Goal: Task Accomplishment & Management: Manage account settings

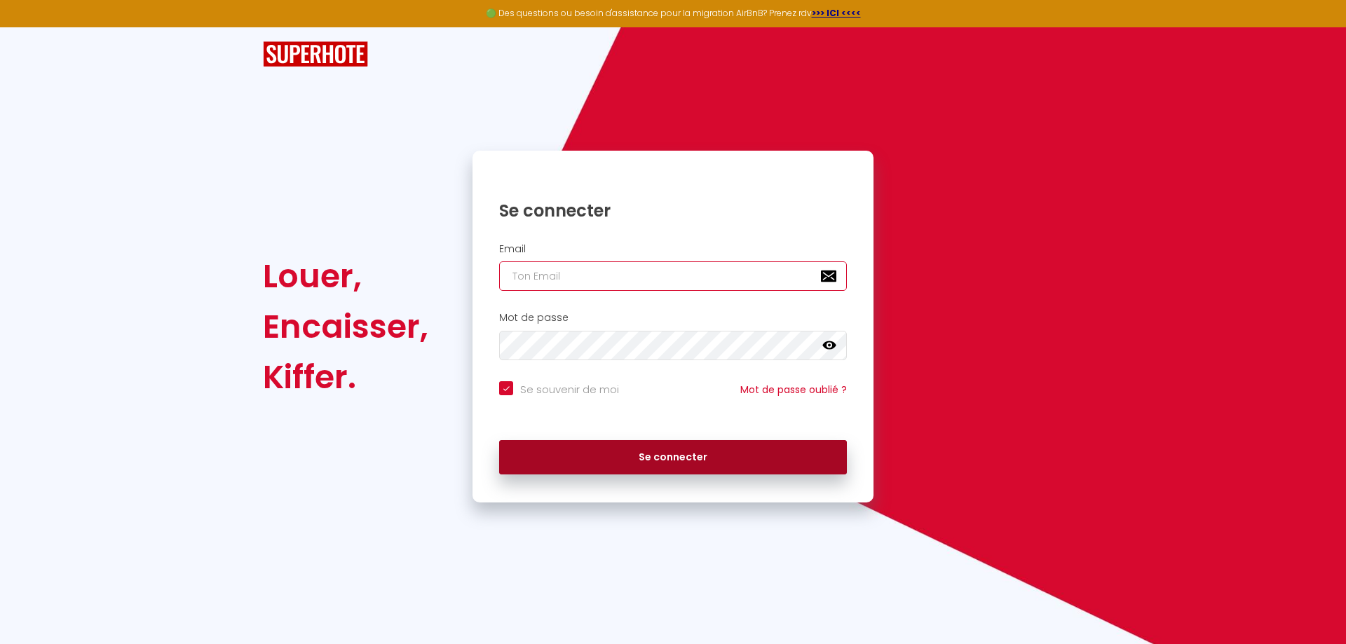
type input "[EMAIL_ADDRESS][DOMAIN_NAME]"
click at [637, 463] on button "Se connecter" at bounding box center [673, 457] width 348 height 35
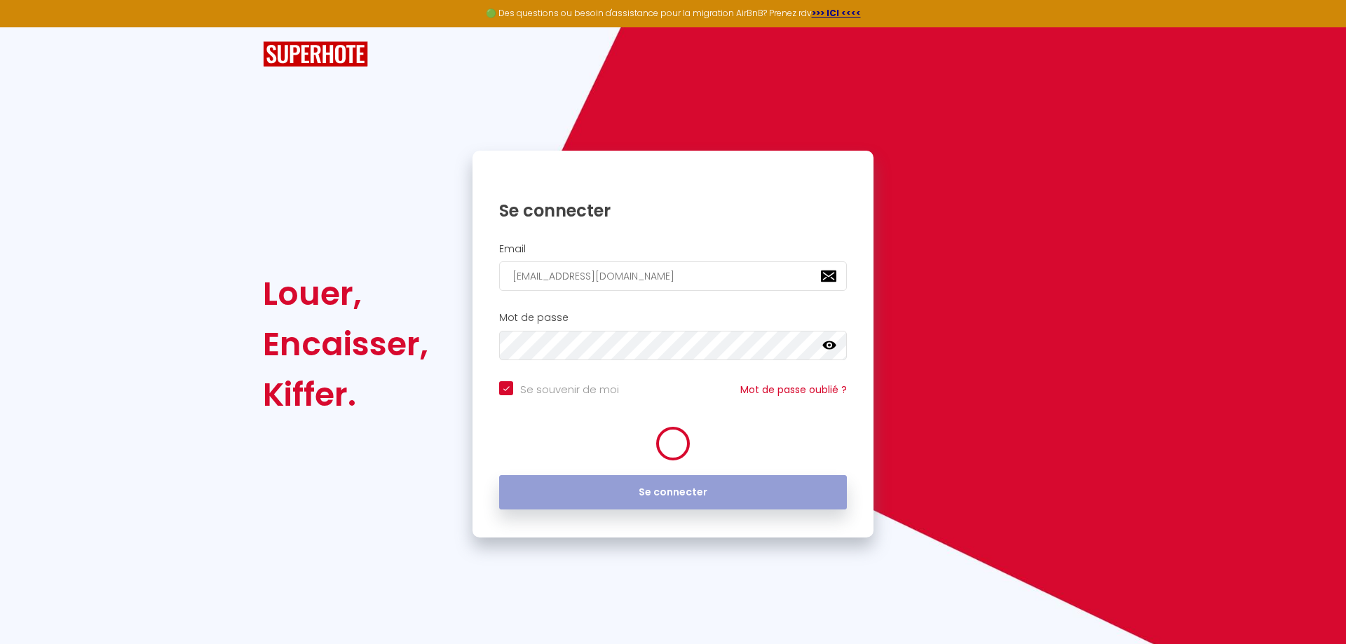
checkbox input "true"
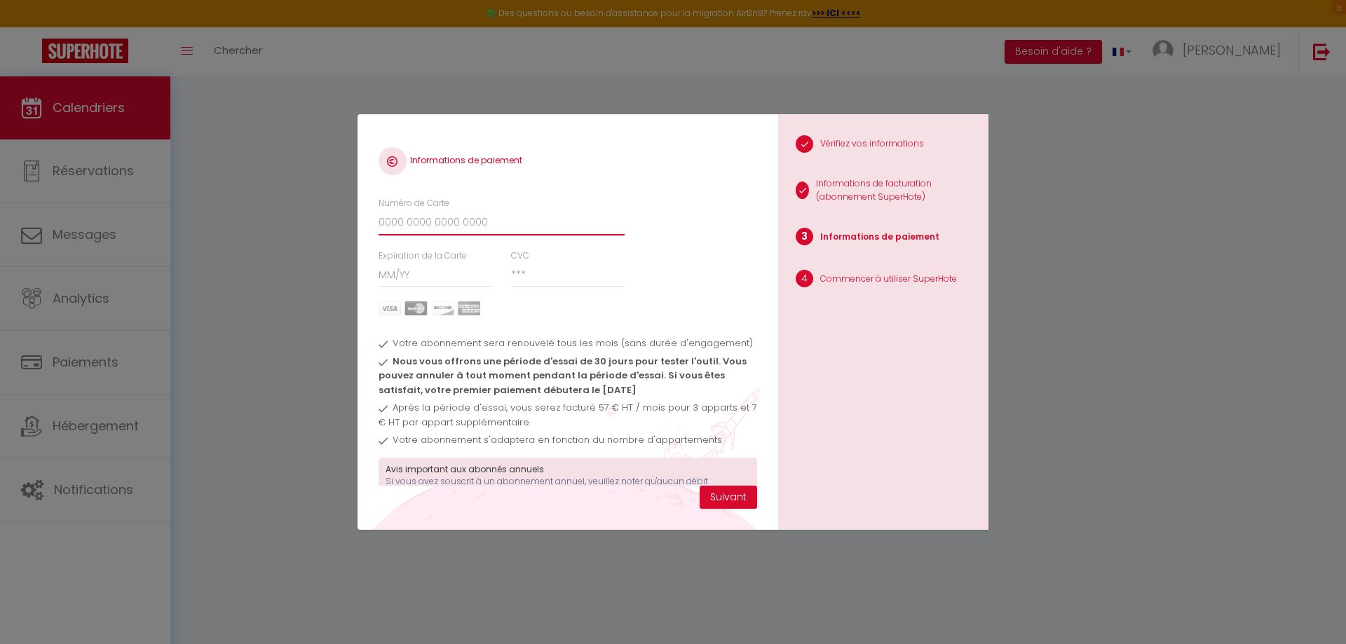
click at [402, 224] on input "Numéro de Carte" at bounding box center [502, 222] width 246 height 25
type input "4633441337709003"
type input "12 / 25"
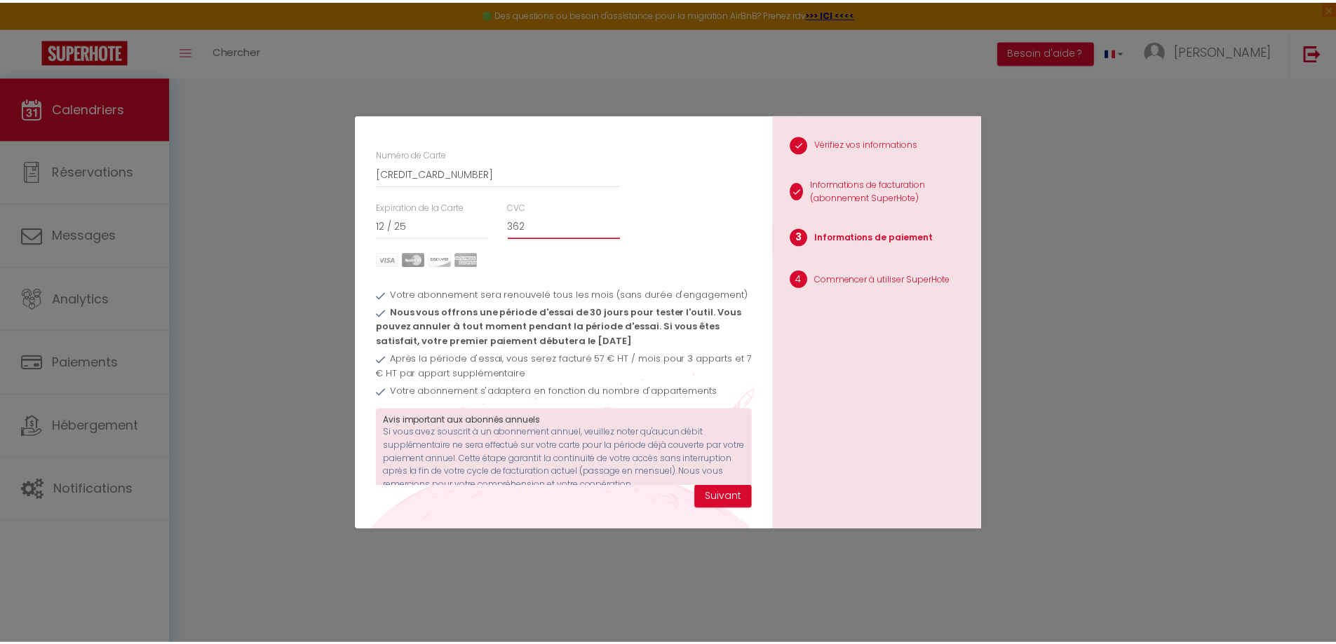
scroll to position [80, 0]
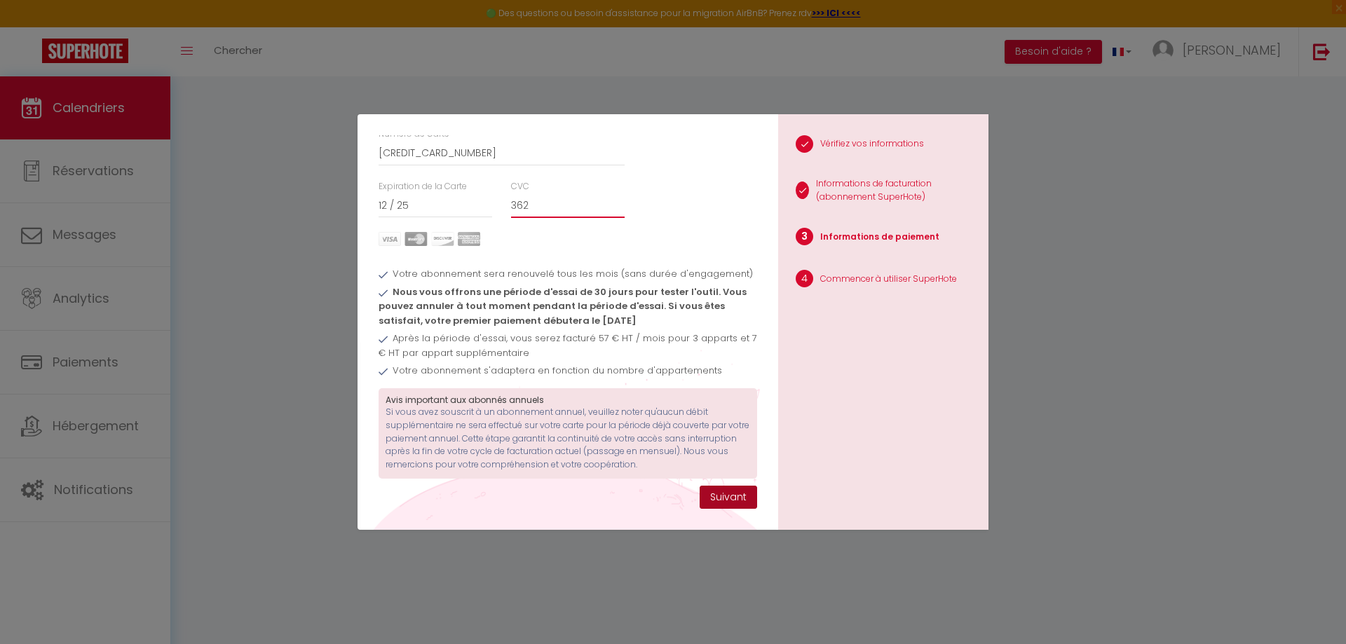
type input "362"
click at [714, 501] on button "Suivant" at bounding box center [728, 498] width 57 height 24
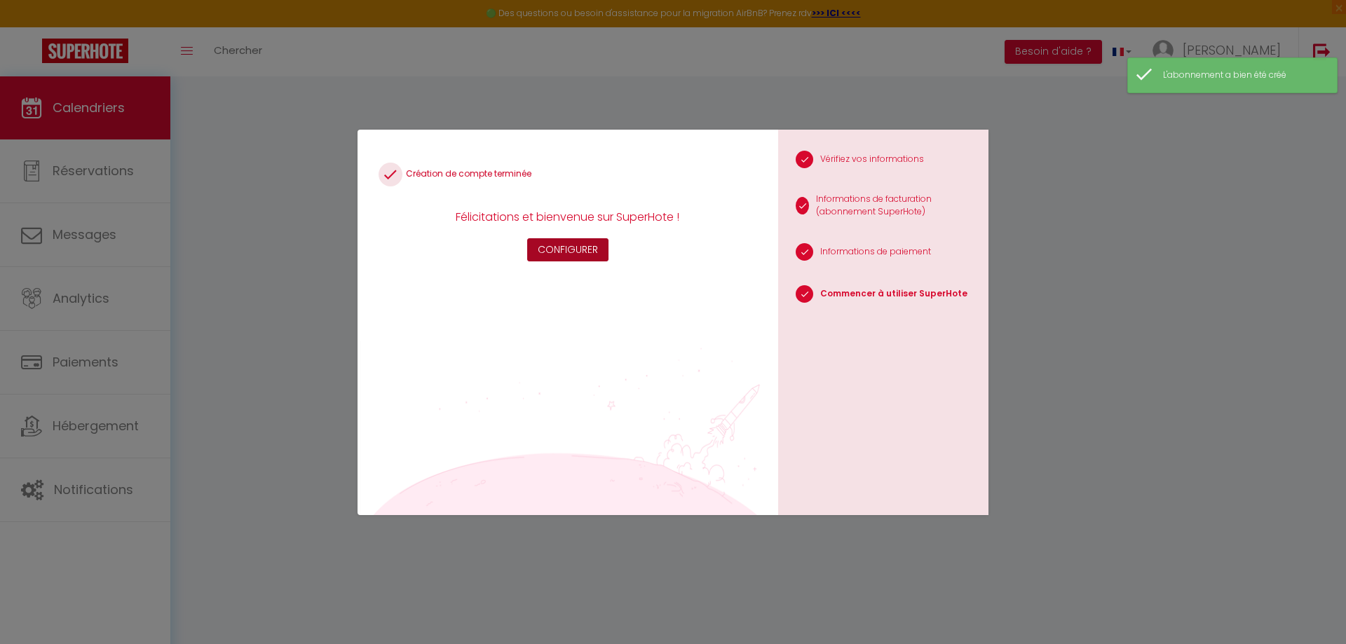
click at [574, 255] on button "Configurer" at bounding box center [567, 250] width 81 height 24
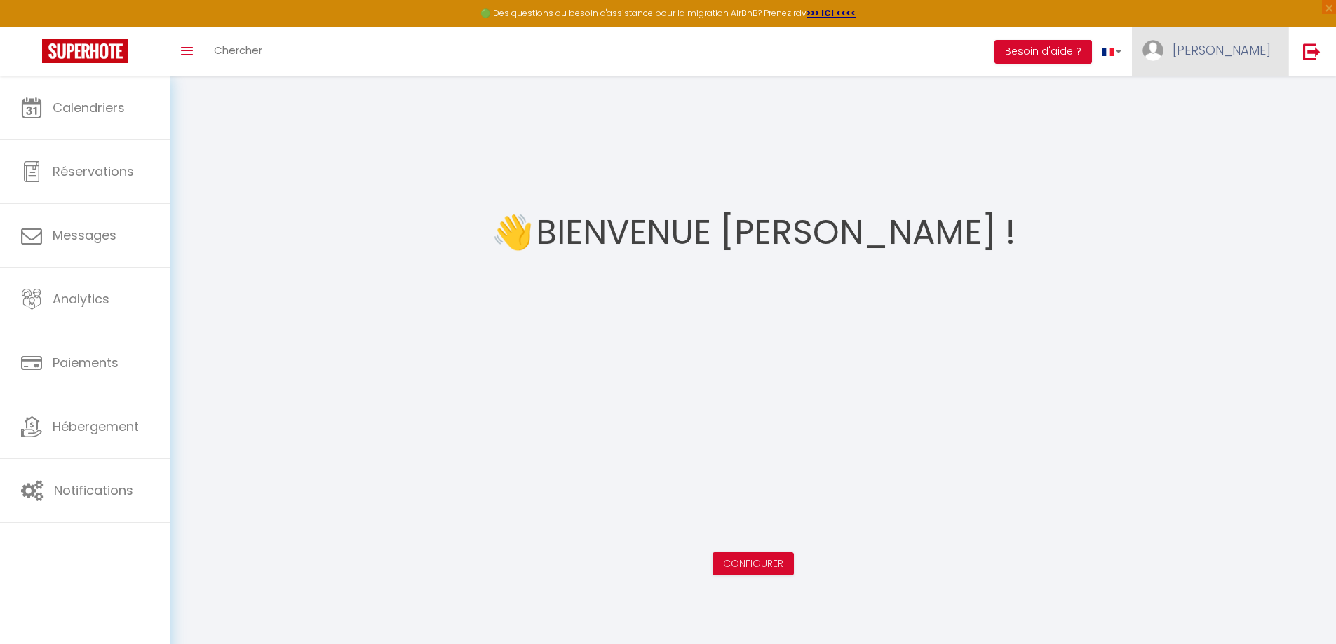
click at [1241, 55] on span "[PERSON_NAME]" at bounding box center [1221, 50] width 98 height 18
click at [1324, 8] on span "×" at bounding box center [1328, 7] width 14 height 14
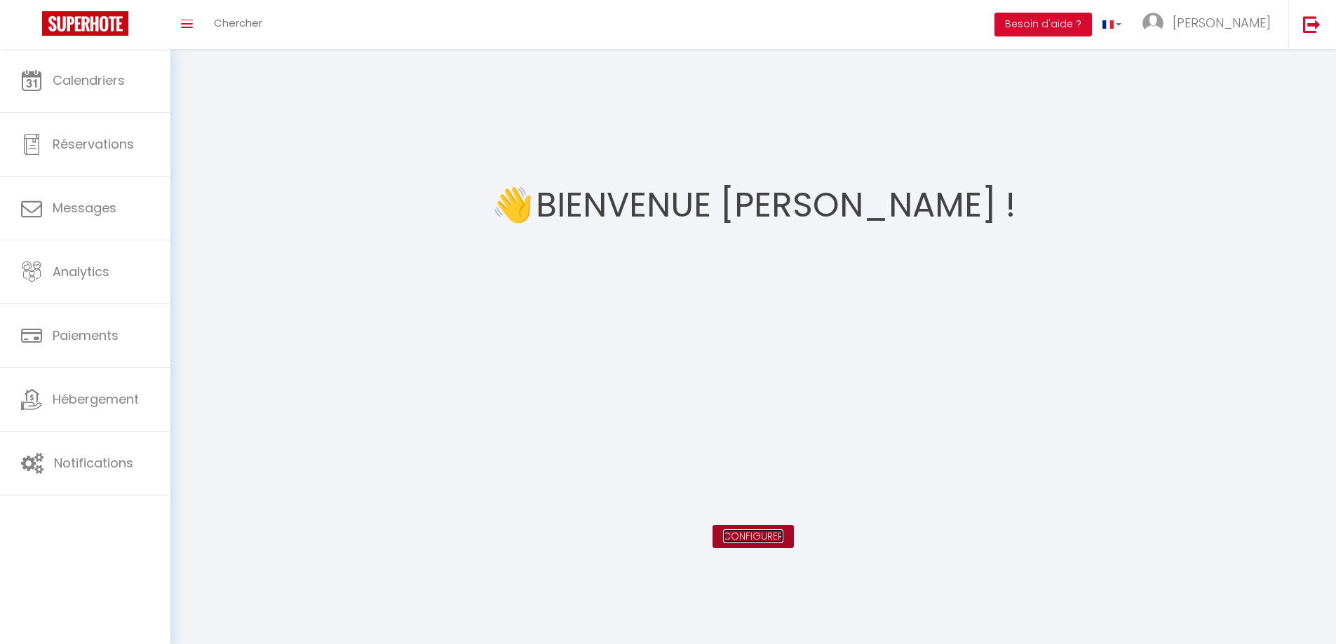
click at [742, 534] on link "Configurer" at bounding box center [753, 536] width 60 height 14
click at [182, 29] on link "Toggle menubar" at bounding box center [186, 24] width 33 height 49
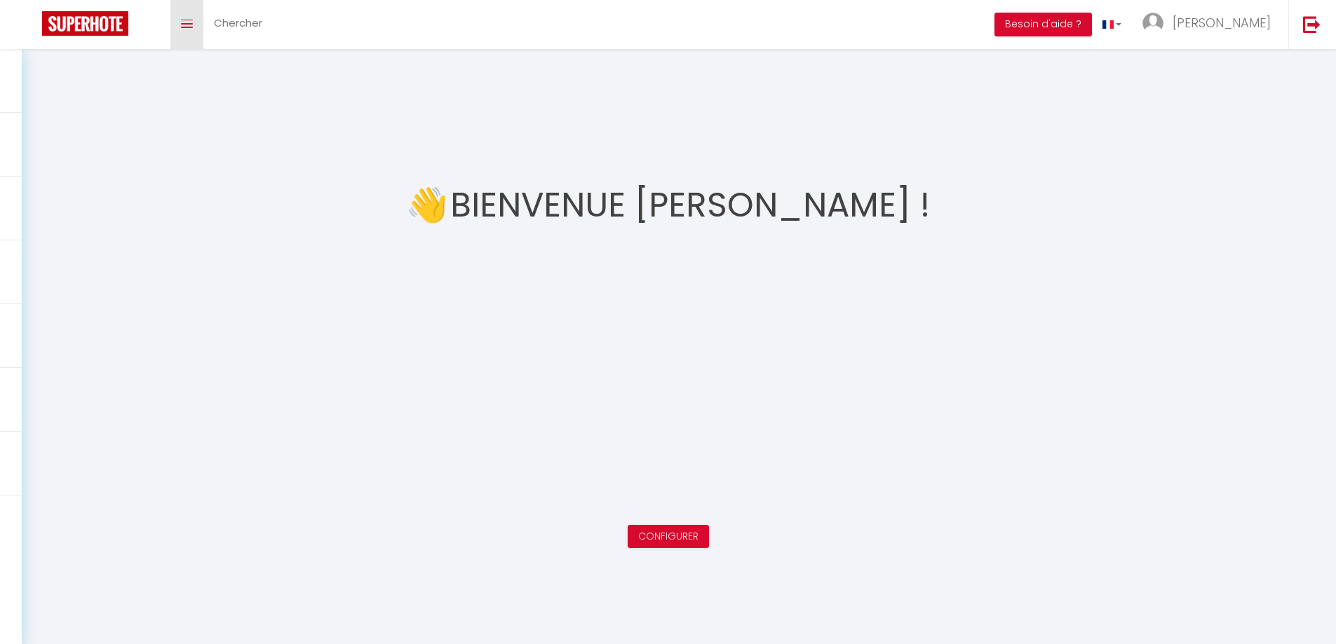
click at [182, 29] on link "Toggle menubar" at bounding box center [186, 24] width 33 height 49
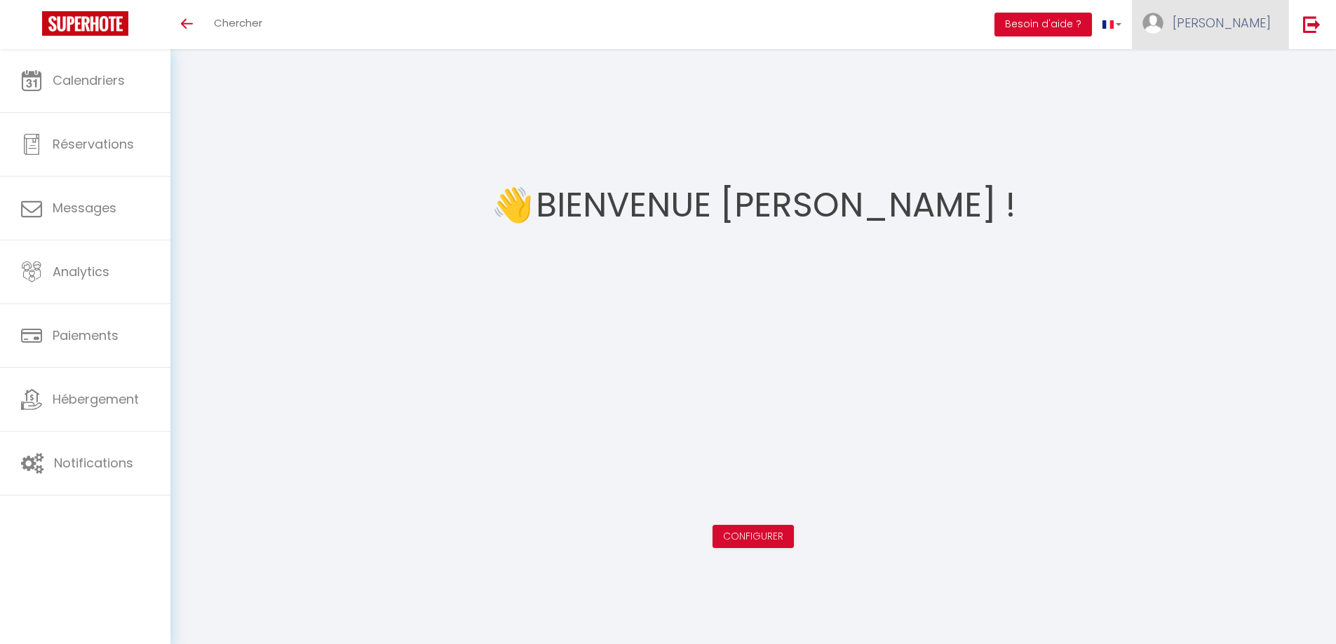
click at [1250, 23] on span "[PERSON_NAME]" at bounding box center [1221, 23] width 98 height 18
click at [1225, 65] on link "Paramètres" at bounding box center [1232, 70] width 104 height 24
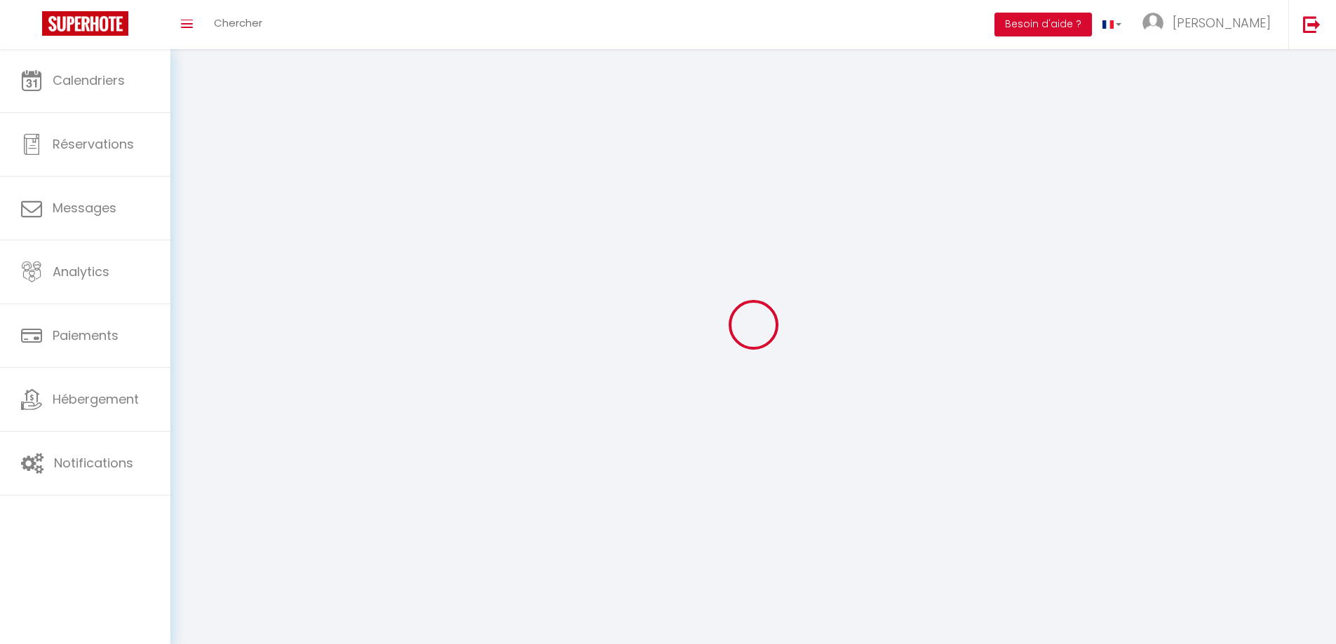
select select "fr"
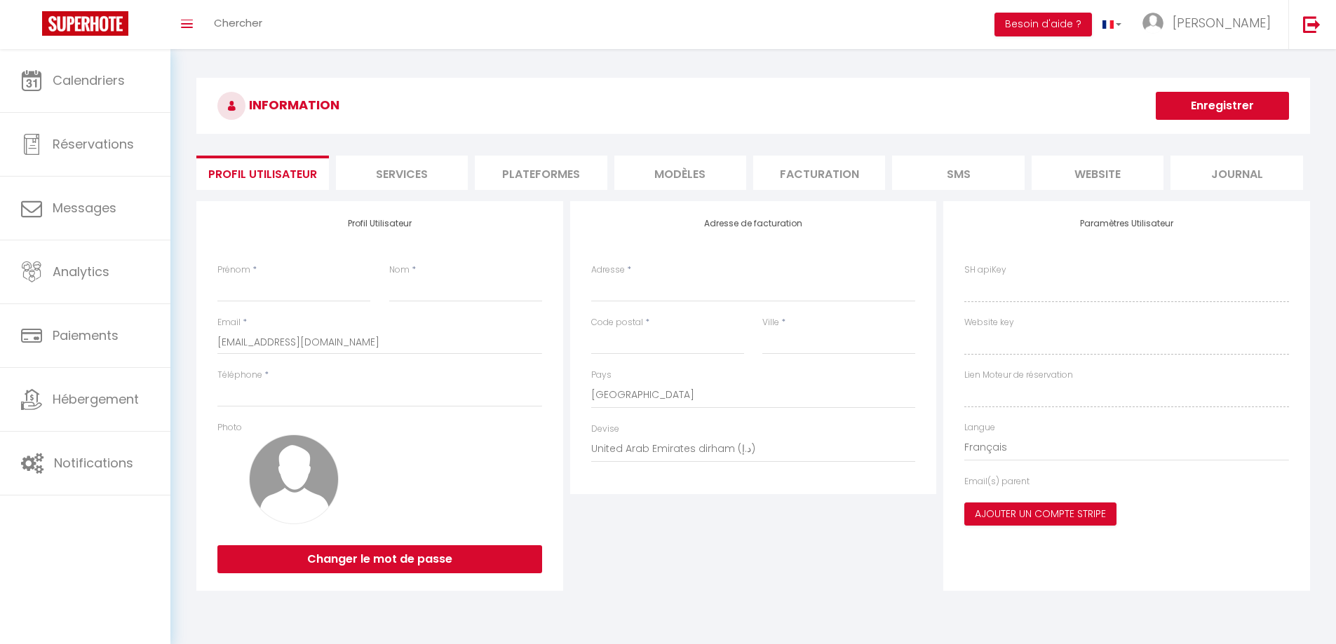
type input "[PERSON_NAME]"
type input "Le Houarno"
type input "[PHONE_NUMBER]"
type input "[STREET_ADDRESS][DEMOGRAPHIC_DATA]"
type input "31270"
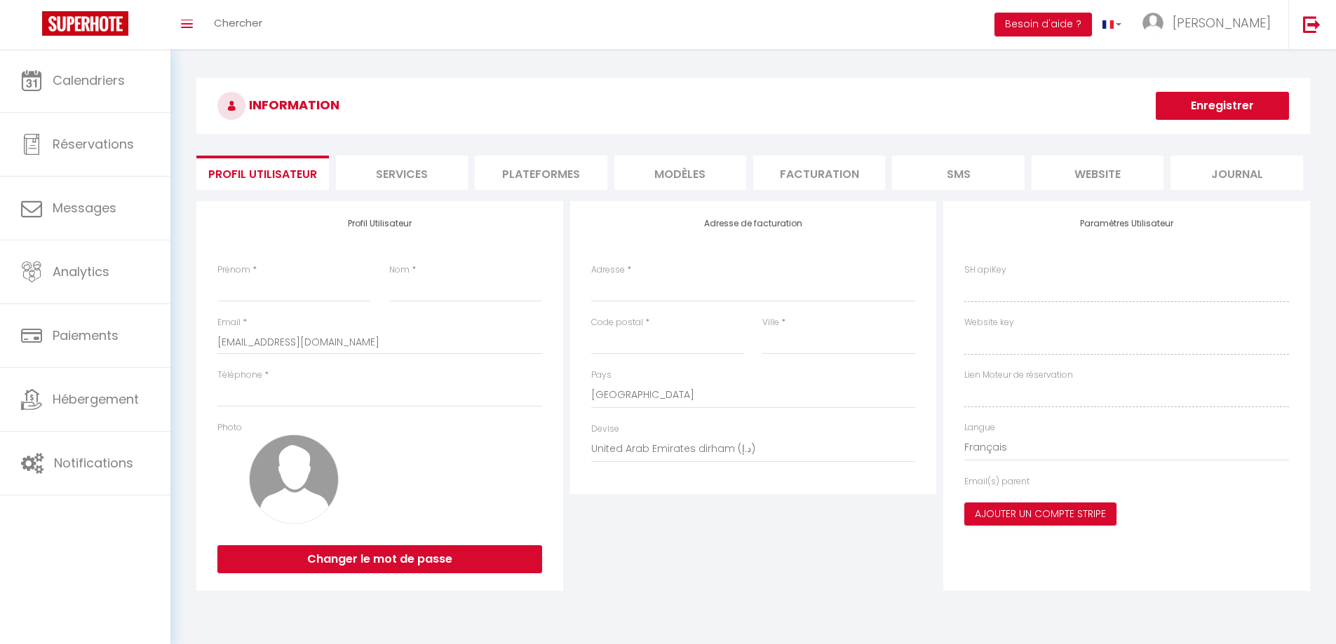
type input "frouzins"
select select "1"
select select "28"
type input "aM9G73qQDjxoC2rcJwOxKhATf"
type input "9bOZ5V9lHdWF1GINgUjt3Kv66"
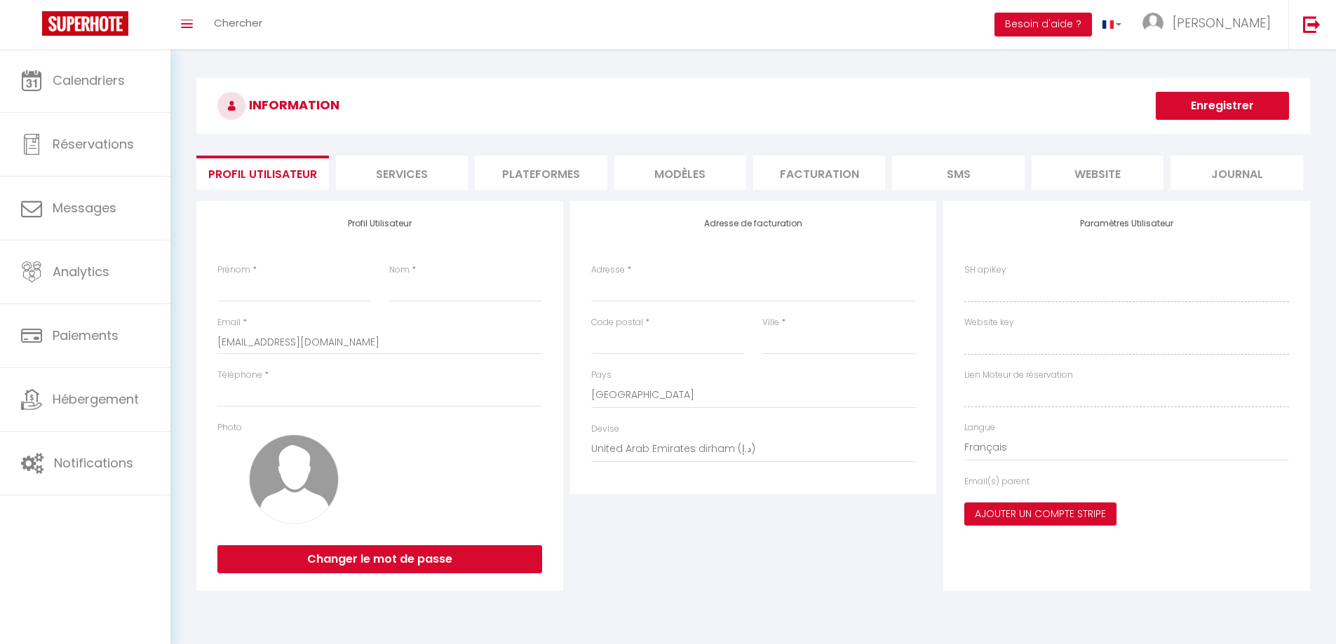
type input "[URL][DOMAIN_NAME]"
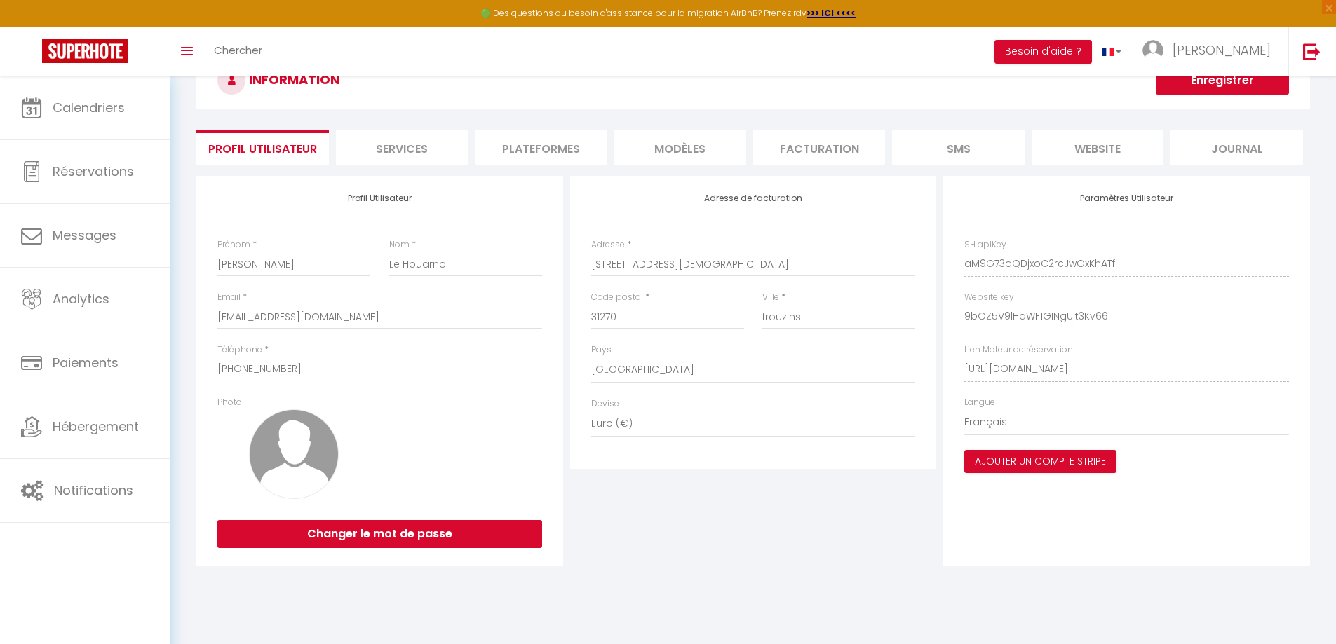
scroll to position [76, 0]
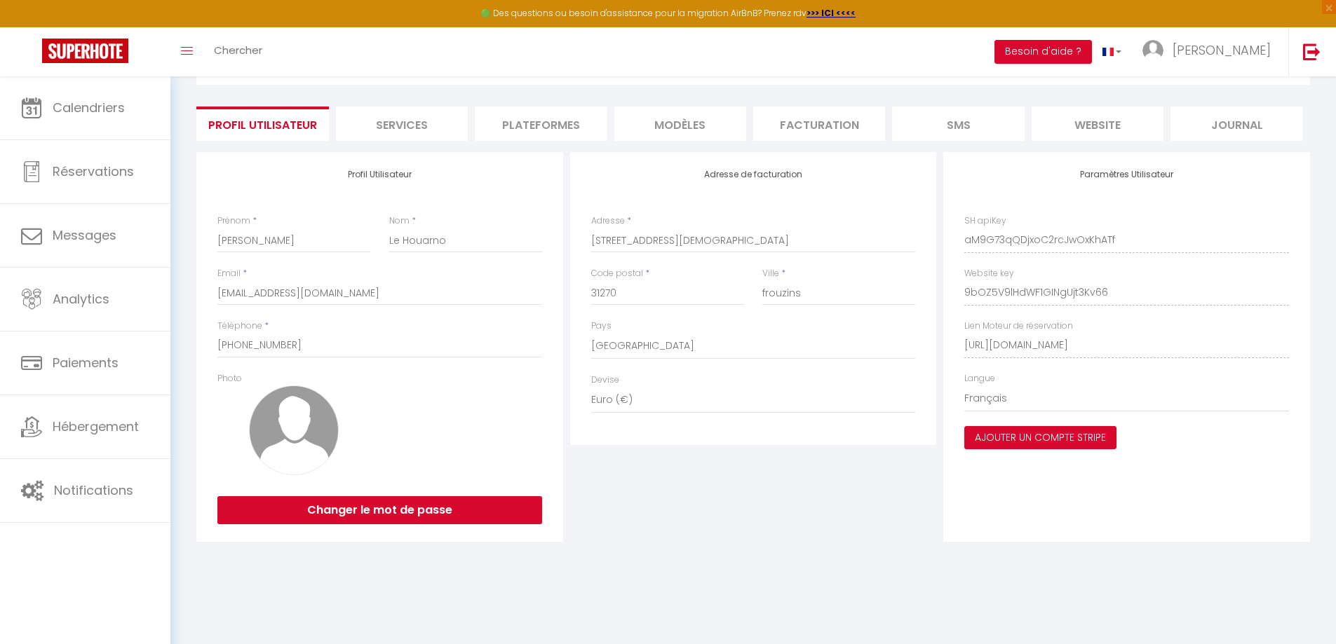
click at [402, 133] on li "Services" at bounding box center [402, 124] width 132 height 34
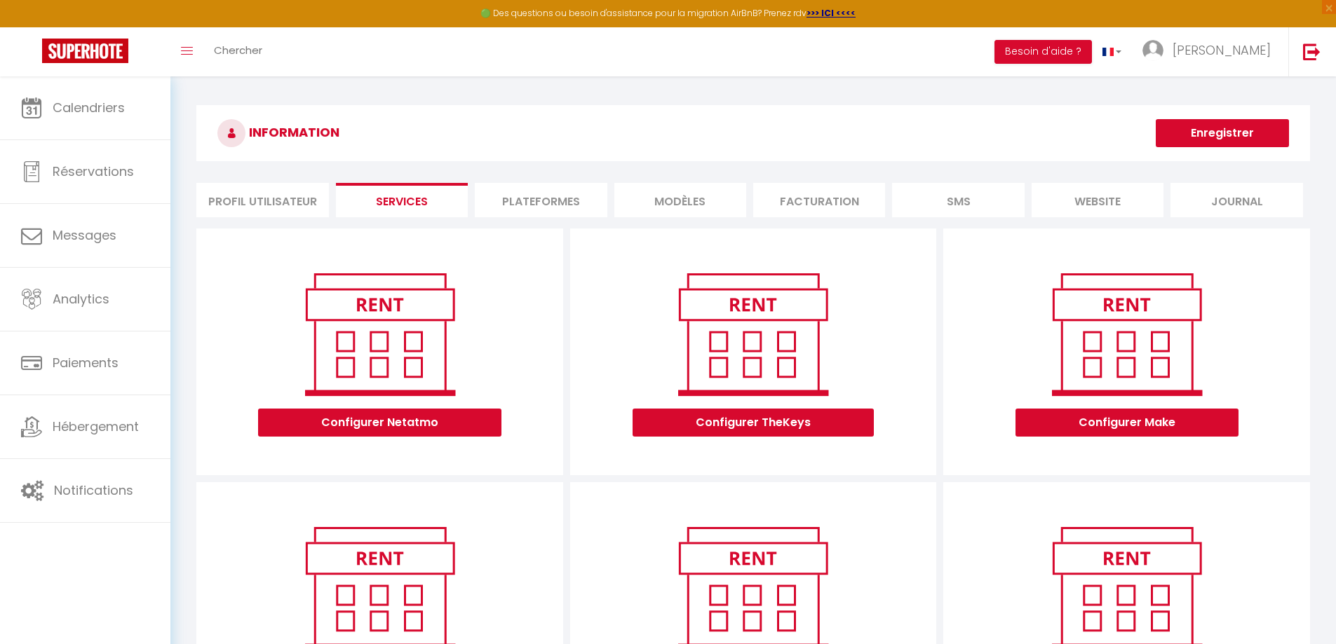
click at [571, 205] on li "Plateformes" at bounding box center [541, 200] width 132 height 34
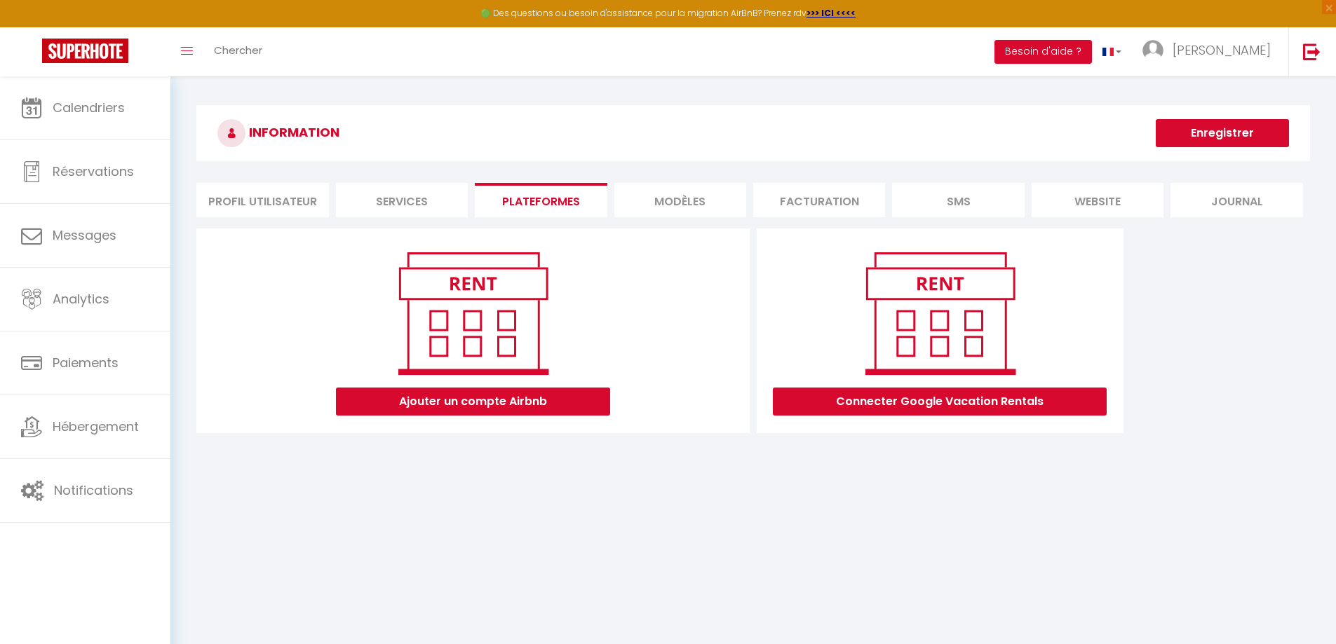
click at [684, 196] on li "MODÈLES" at bounding box center [680, 200] width 132 height 34
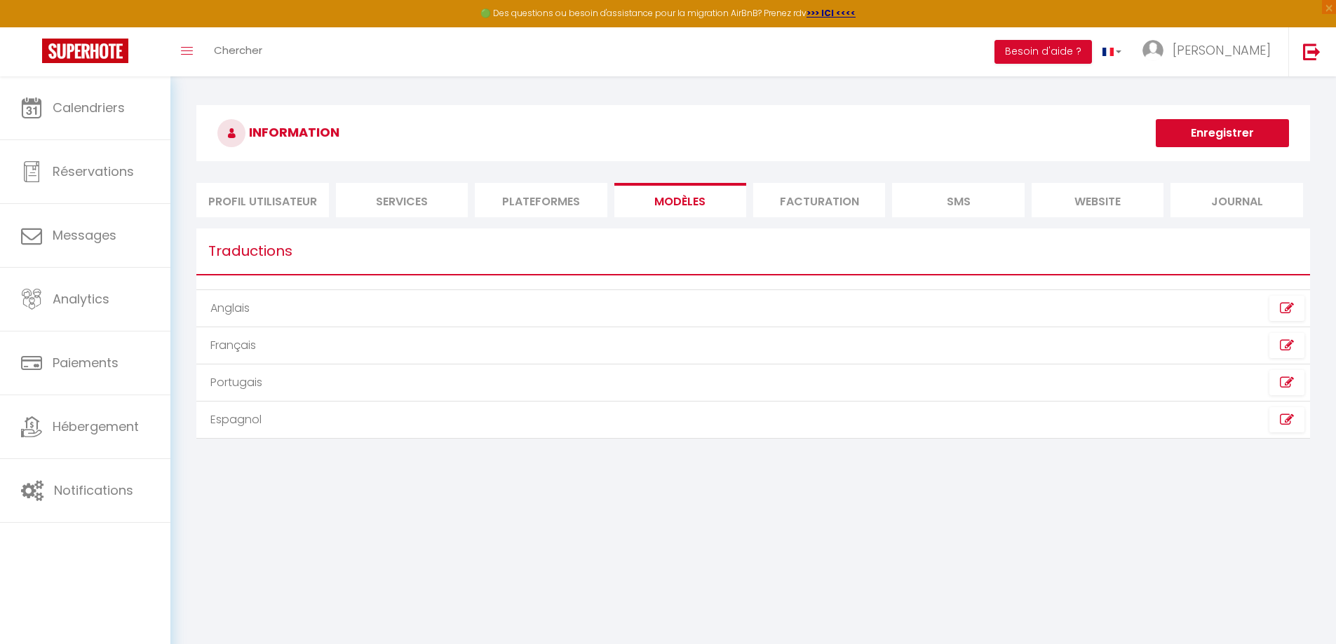
click at [830, 194] on li "Facturation" at bounding box center [819, 200] width 132 height 34
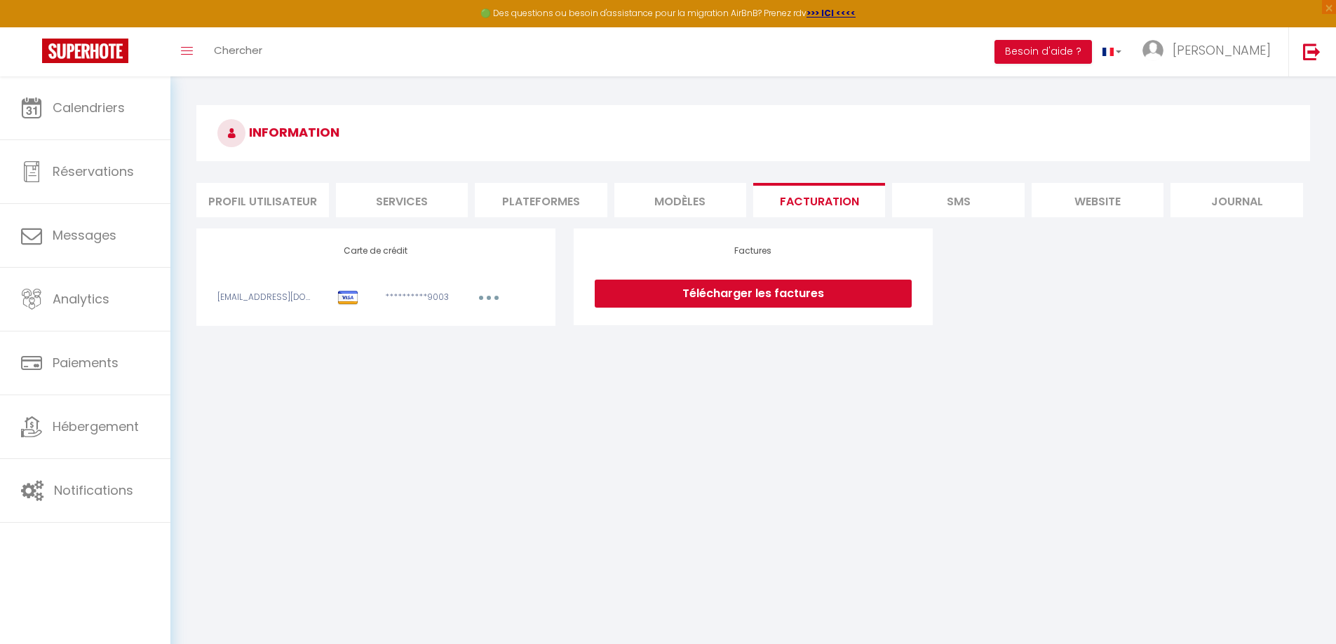
click at [974, 196] on li "SMS" at bounding box center [958, 200] width 132 height 34
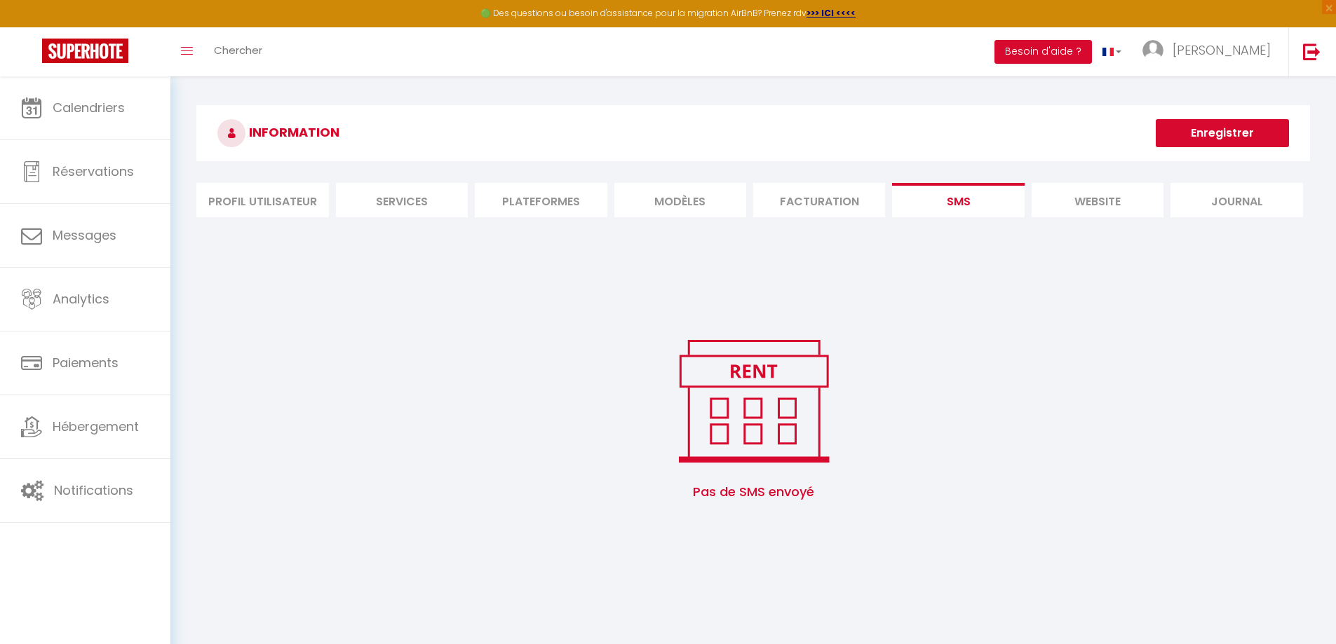
click at [1097, 199] on li "website" at bounding box center [1097, 200] width 132 height 34
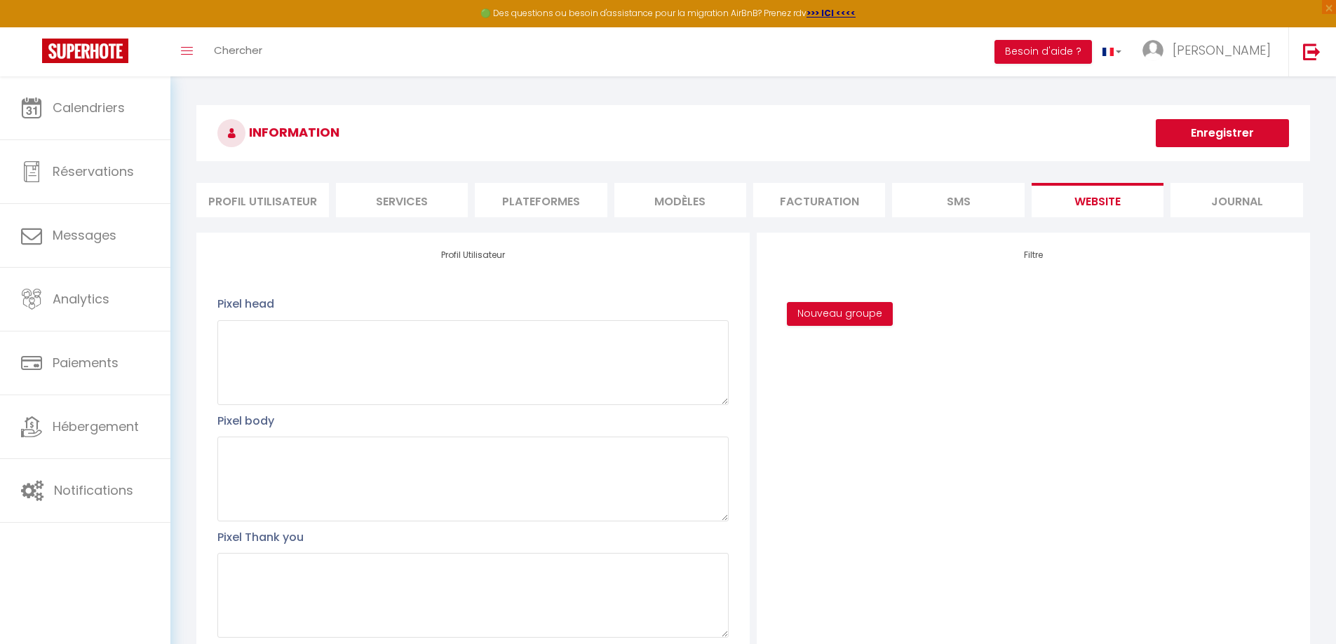
click at [1238, 208] on li "Journal" at bounding box center [1236, 200] width 132 height 34
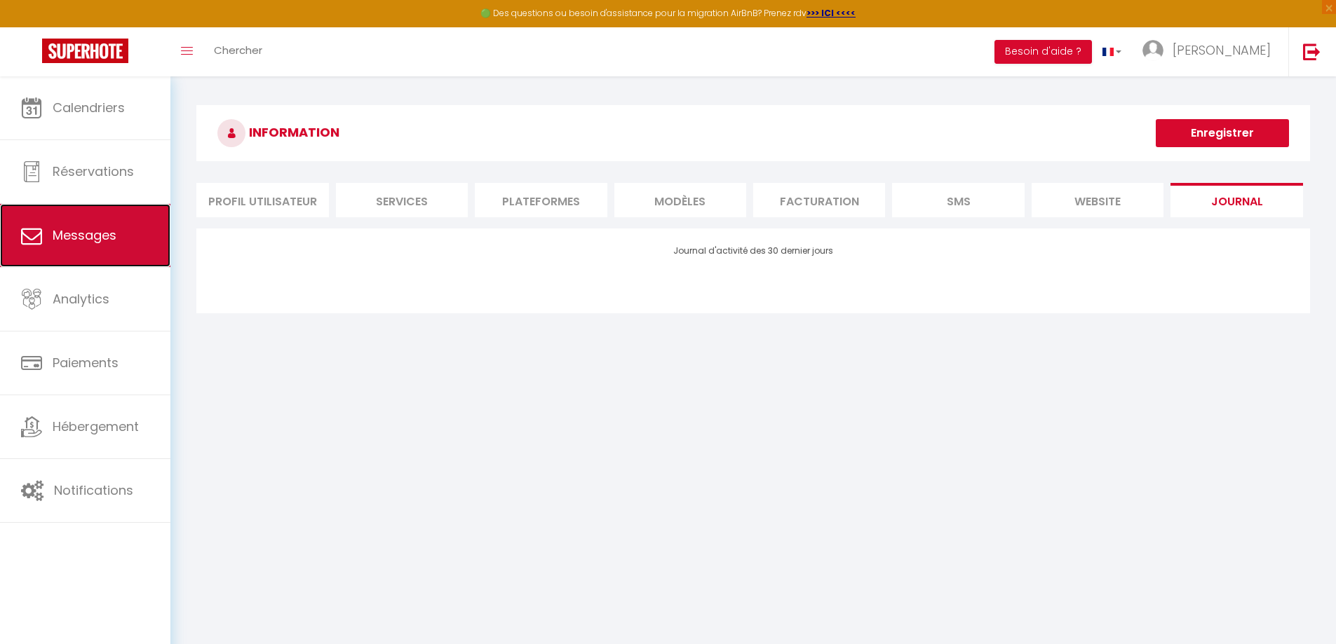
click at [25, 247] on link "Messages" at bounding box center [85, 235] width 170 height 63
select select "message"
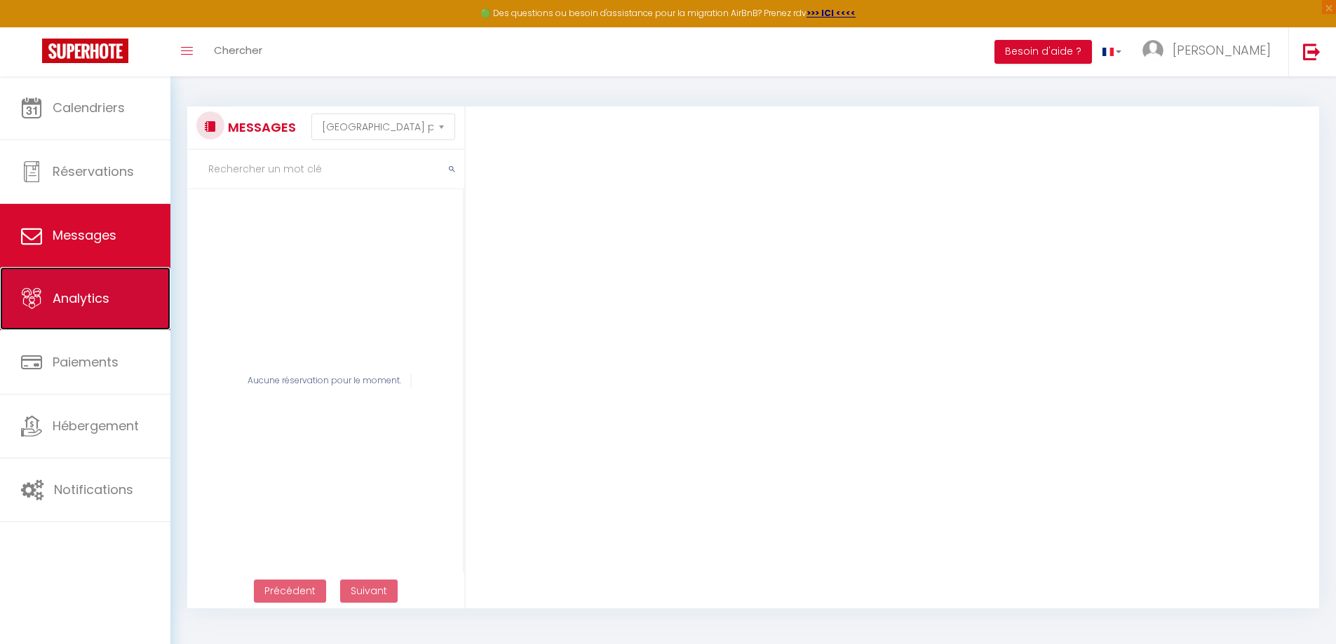
click at [68, 311] on link "Analytics" at bounding box center [85, 298] width 170 height 63
select select "2025"
select select "10"
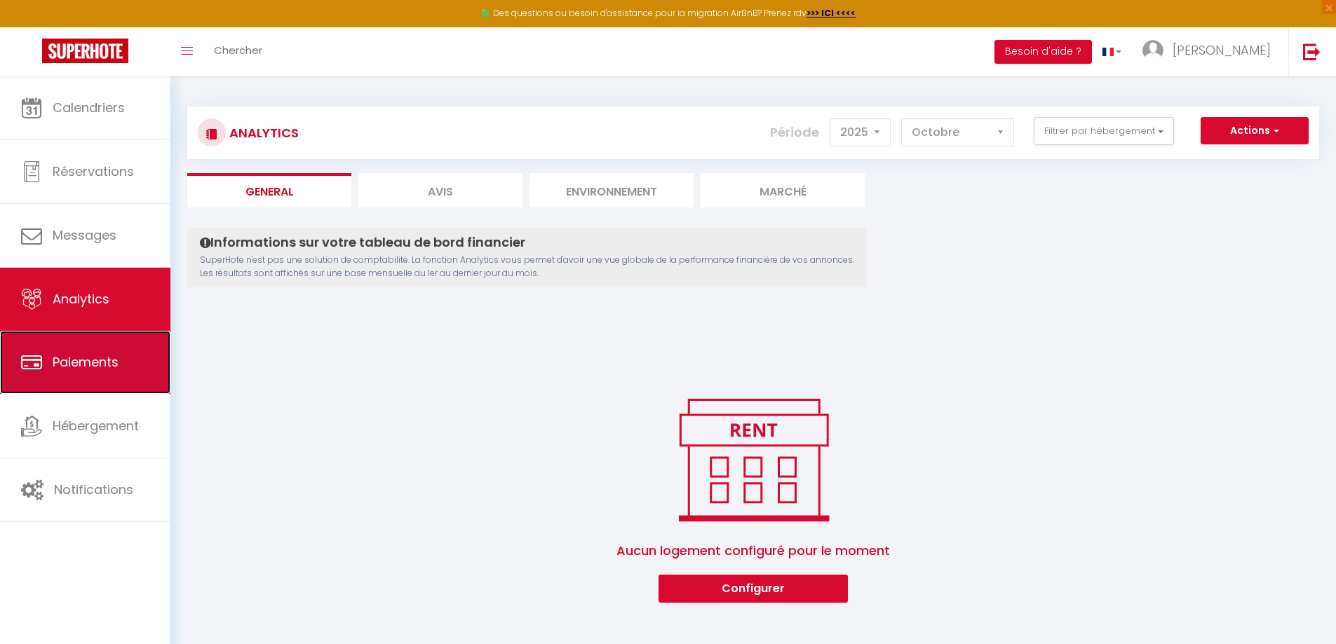
click at [71, 375] on link "Paiements" at bounding box center [85, 362] width 170 height 63
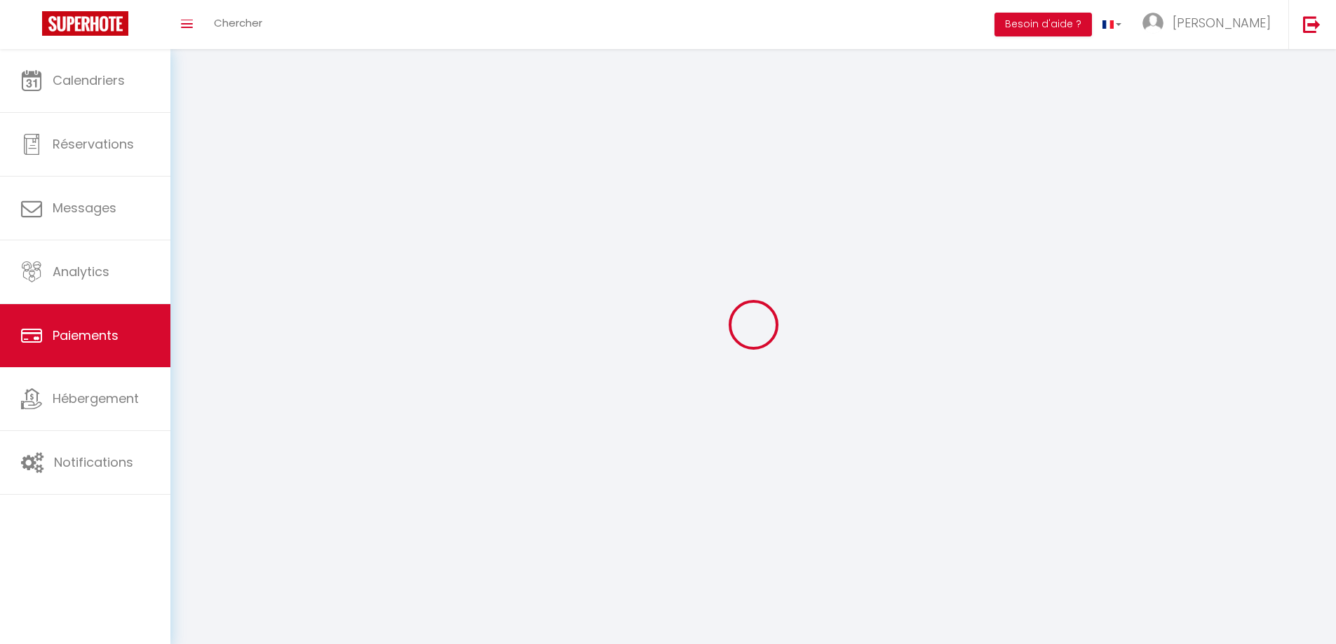
select select "2"
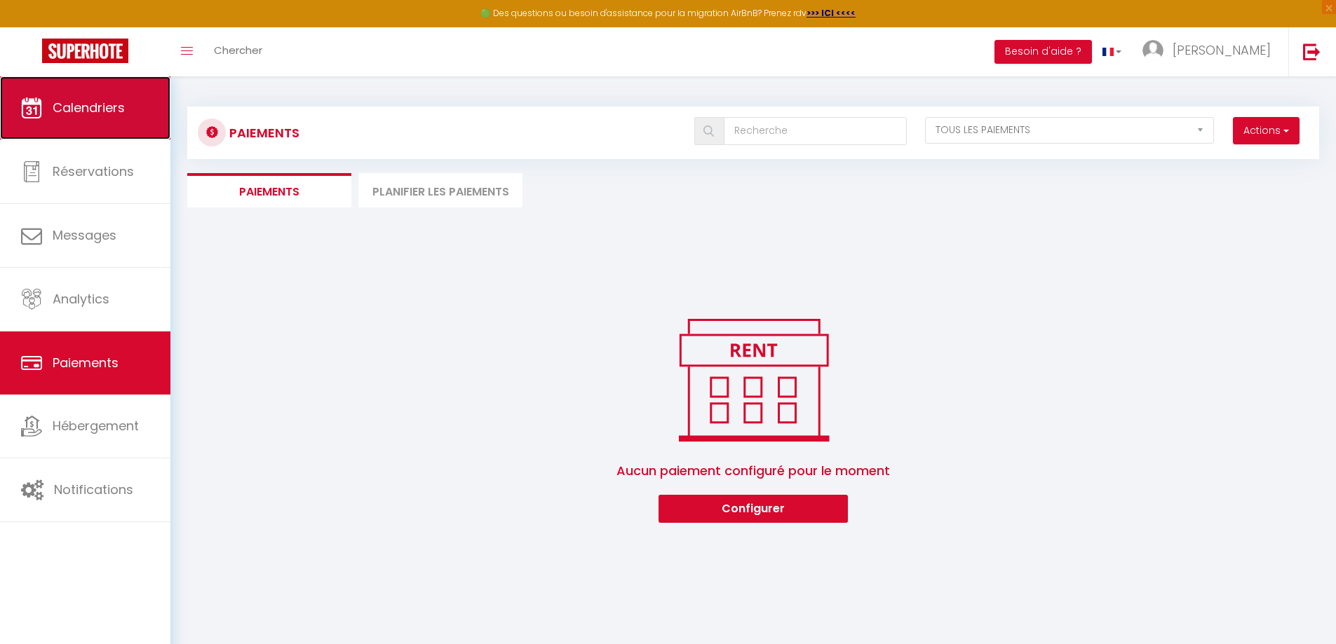
click at [93, 116] on link "Calendriers" at bounding box center [85, 107] width 170 height 63
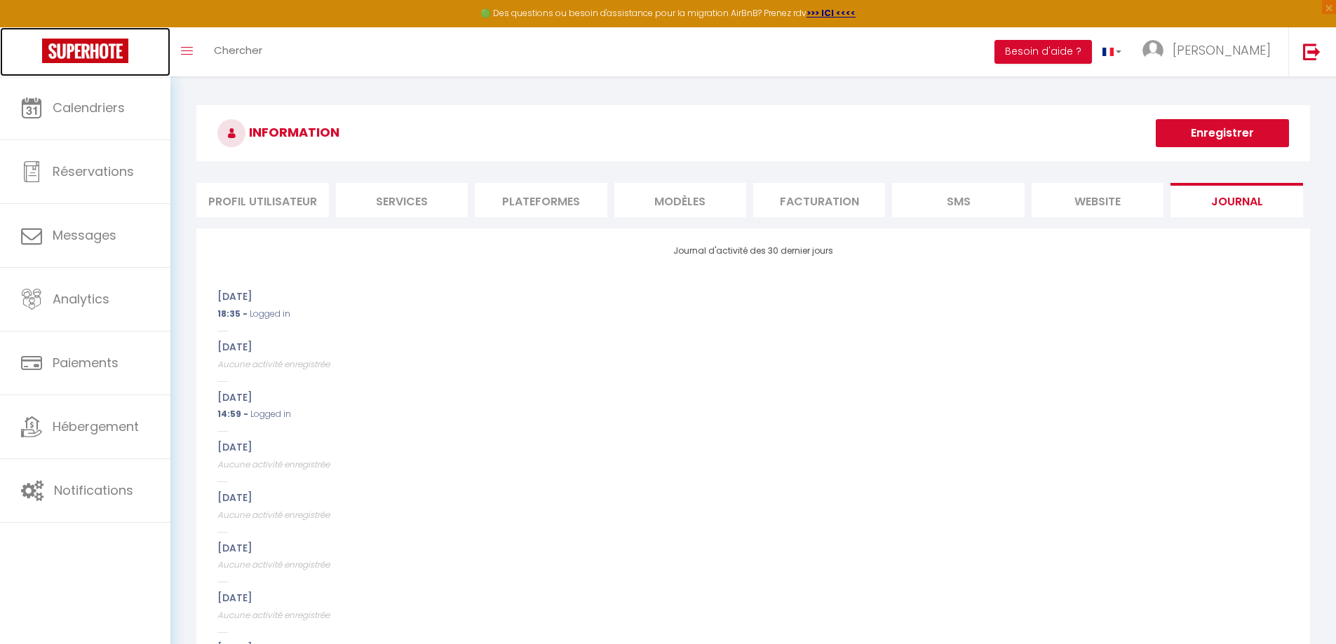
click at [76, 50] on img at bounding box center [85, 51] width 86 height 25
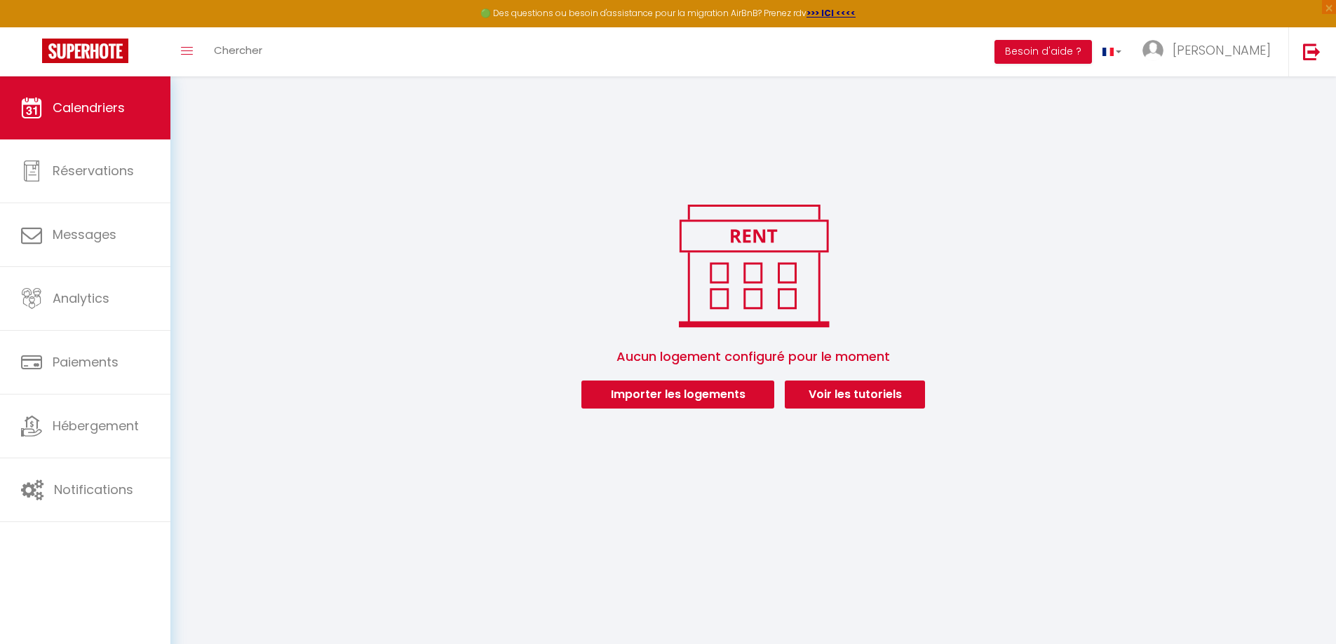
drag, startPoint x: 867, startPoint y: 58, endPoint x: 511, endPoint y: 55, distance: 355.4
click at [512, 55] on div "Toggle menubar Chercher BUTTON Besoin d'aide ? Pierre Paramètres Équipe" at bounding box center [713, 51] width 1223 height 49
click at [510, 55] on div "Toggle menubar Chercher BUTTON Besoin d'aide ? Pierre Paramètres Équipe" at bounding box center [713, 51] width 1223 height 49
click at [415, 55] on div "Toggle menubar Chercher BUTTON Besoin d'aide ? Pierre Paramètres Équipe" at bounding box center [713, 51] width 1223 height 49
drag, startPoint x: 609, startPoint y: 43, endPoint x: 646, endPoint y: 43, distance: 37.2
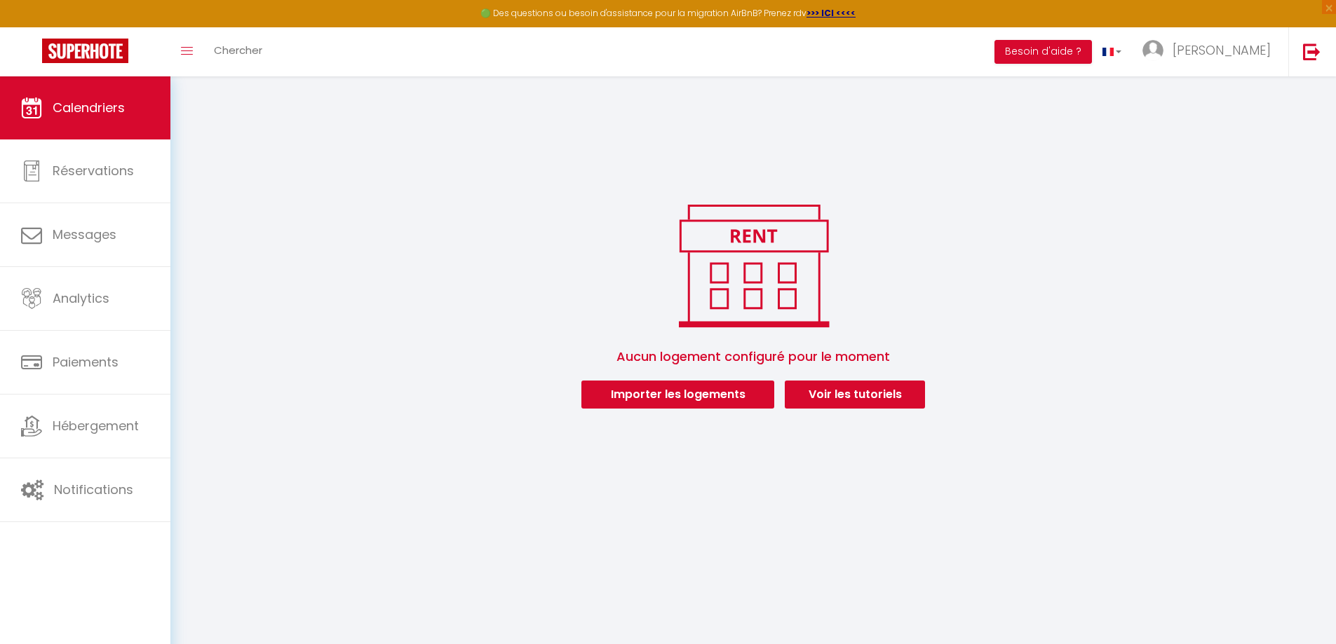
click at [616, 43] on div "Toggle menubar Chercher BUTTON Besoin d'aide ? Pierre Paramètres Équipe" at bounding box center [713, 51] width 1223 height 49
click at [705, 43] on div "Toggle menubar Chercher BUTTON Besoin d'aide ? Pierre Paramètres Équipe" at bounding box center [713, 51] width 1223 height 49
drag, startPoint x: 810, startPoint y: 44, endPoint x: 820, endPoint y: 45, distance: 9.8
click at [811, 44] on div "Toggle menubar Chercher BUTTON Besoin d'aide ? Pierre Paramètres Équipe" at bounding box center [713, 51] width 1223 height 49
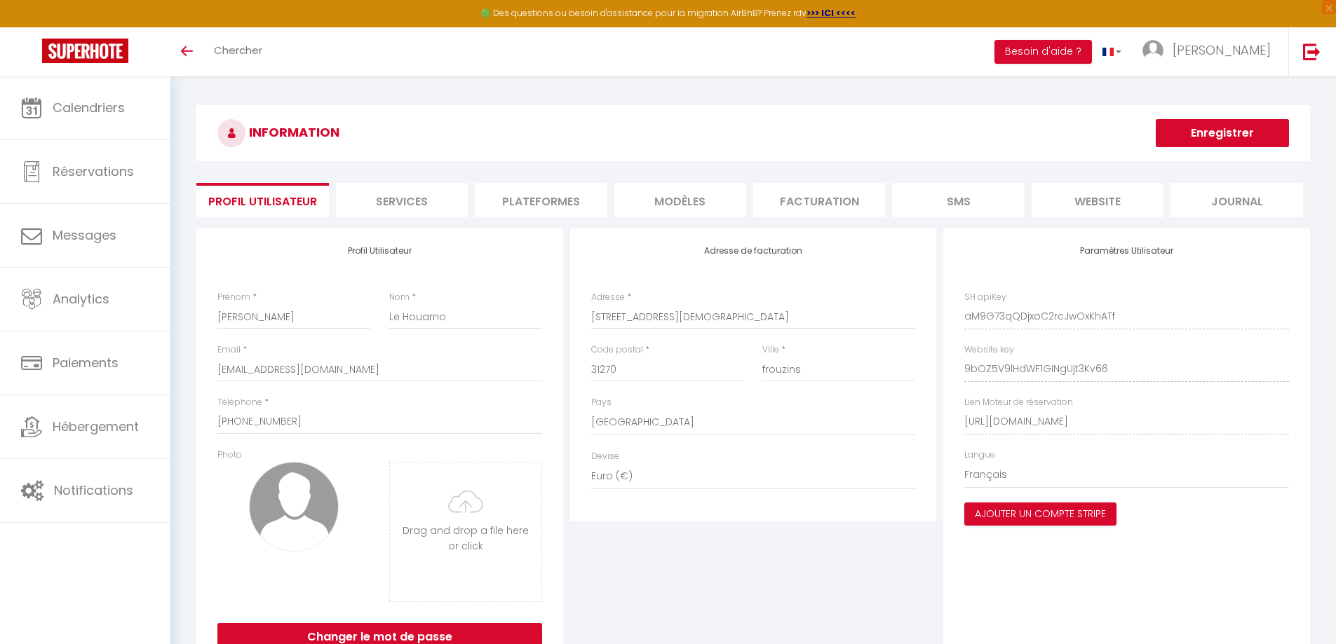
select select "28"
select select "fr"
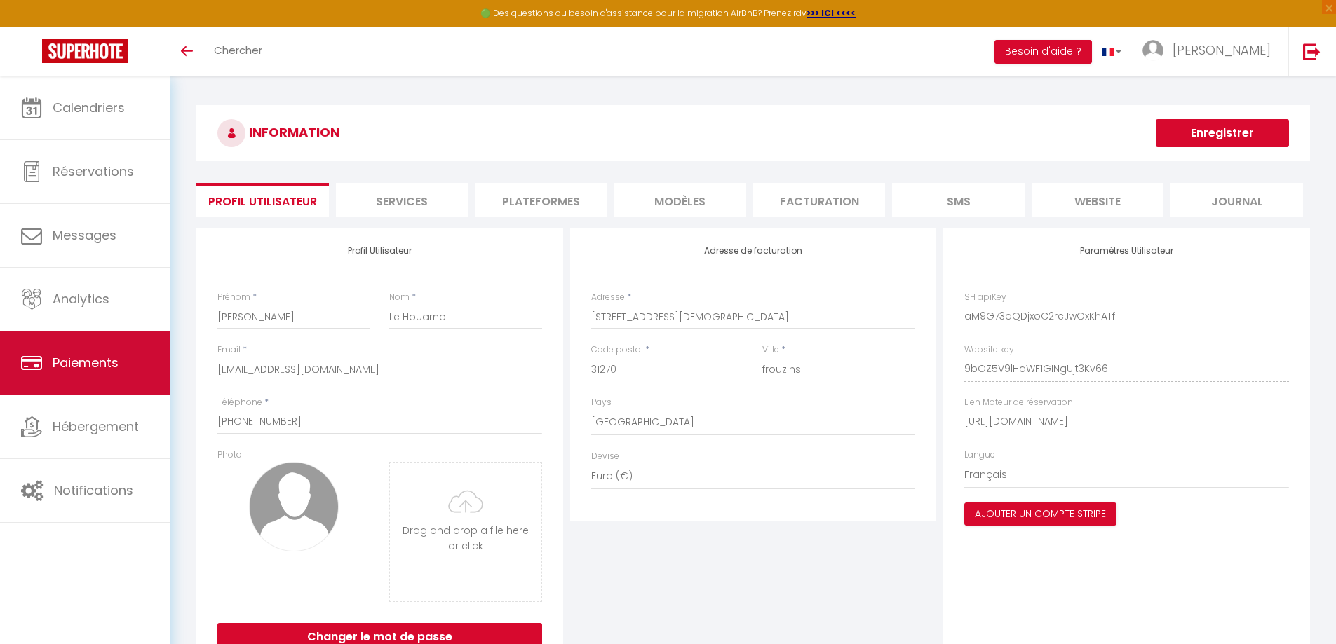
click at [51, 384] on link "Paiements" at bounding box center [85, 363] width 170 height 63
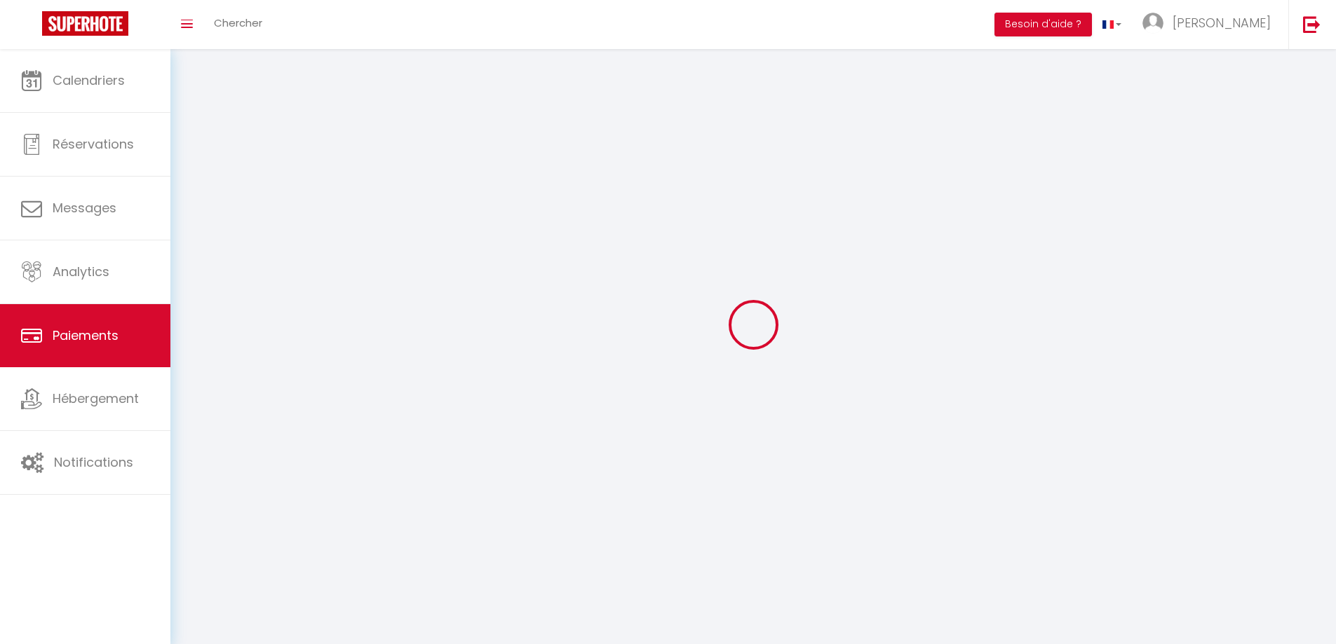
select select "2"
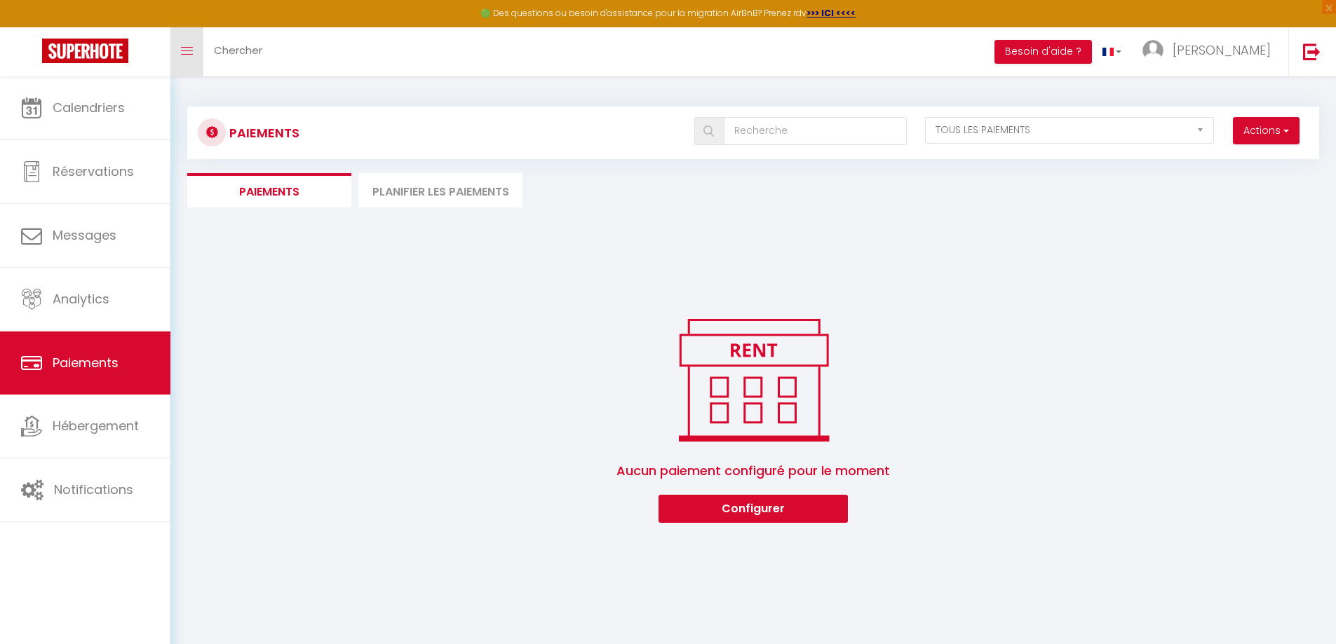
click at [180, 55] on link "Toggle menubar" at bounding box center [186, 51] width 33 height 49
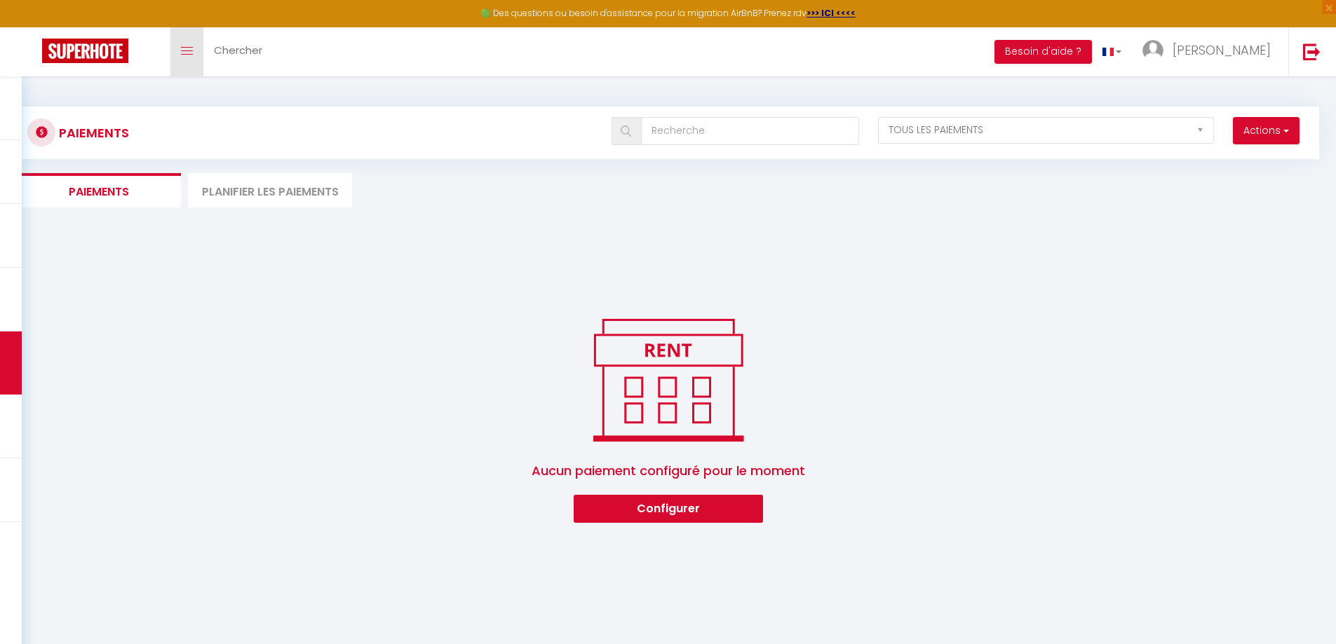
click at [180, 55] on link "Toggle menubar" at bounding box center [186, 51] width 33 height 49
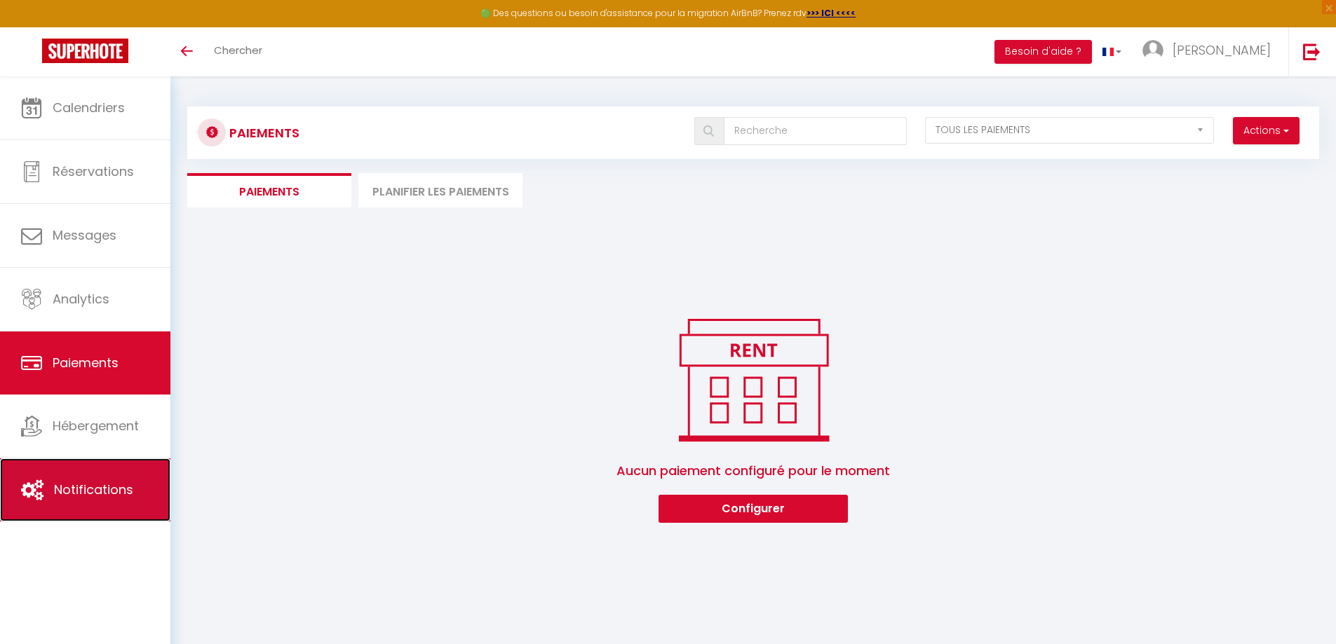
click at [86, 494] on span "Notifications" at bounding box center [93, 490] width 79 height 18
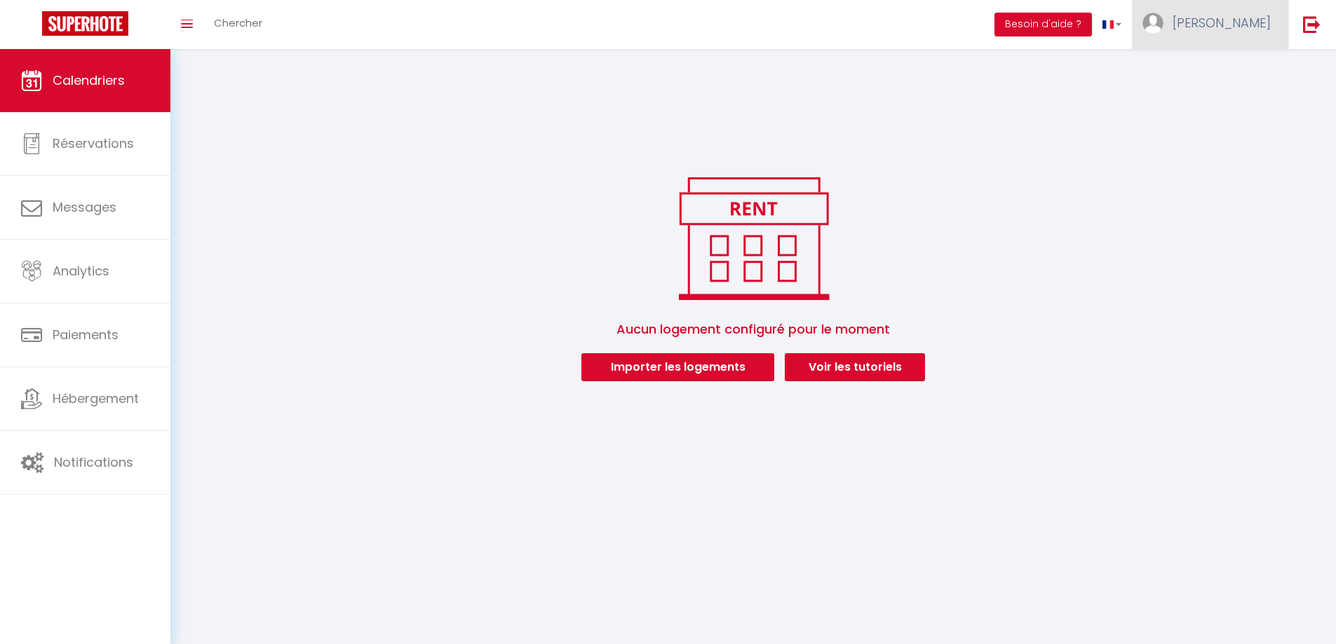
click at [1163, 29] on img at bounding box center [1152, 23] width 21 height 21
click at [1210, 74] on link "Paramètres" at bounding box center [1232, 70] width 104 height 24
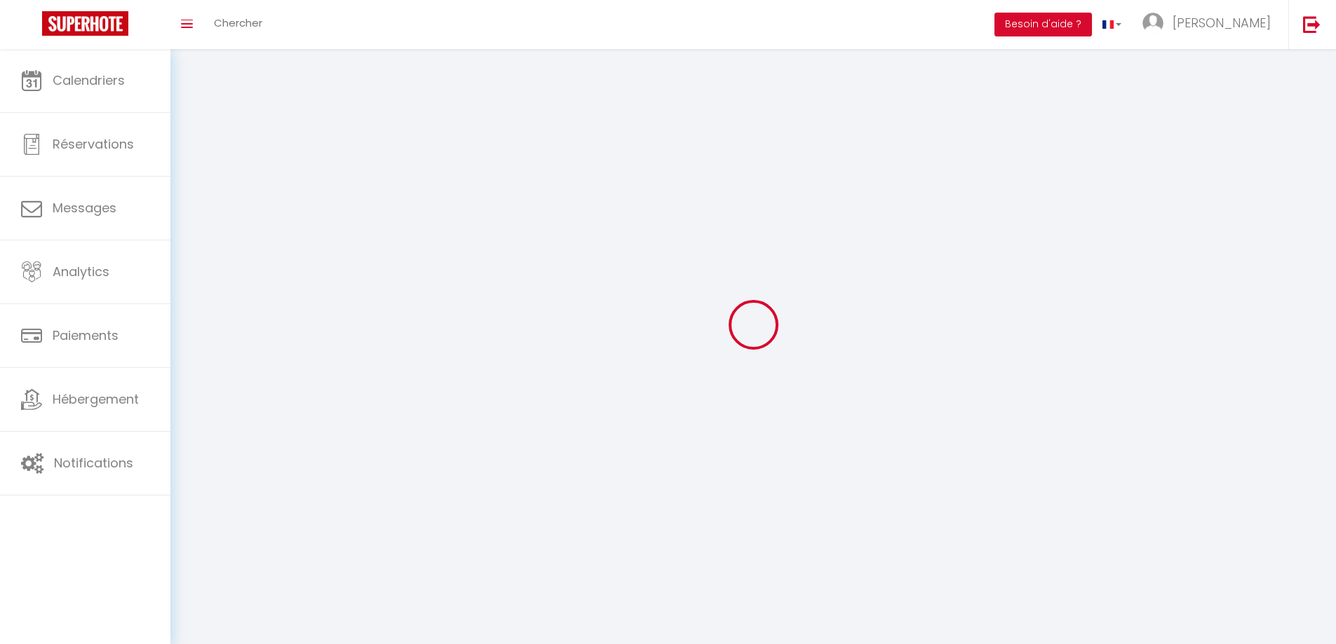
type input "[PERSON_NAME]"
type input "Le Houarno"
type input "[PHONE_NUMBER]"
type input "[STREET_ADDRESS][DEMOGRAPHIC_DATA]"
type input "31270"
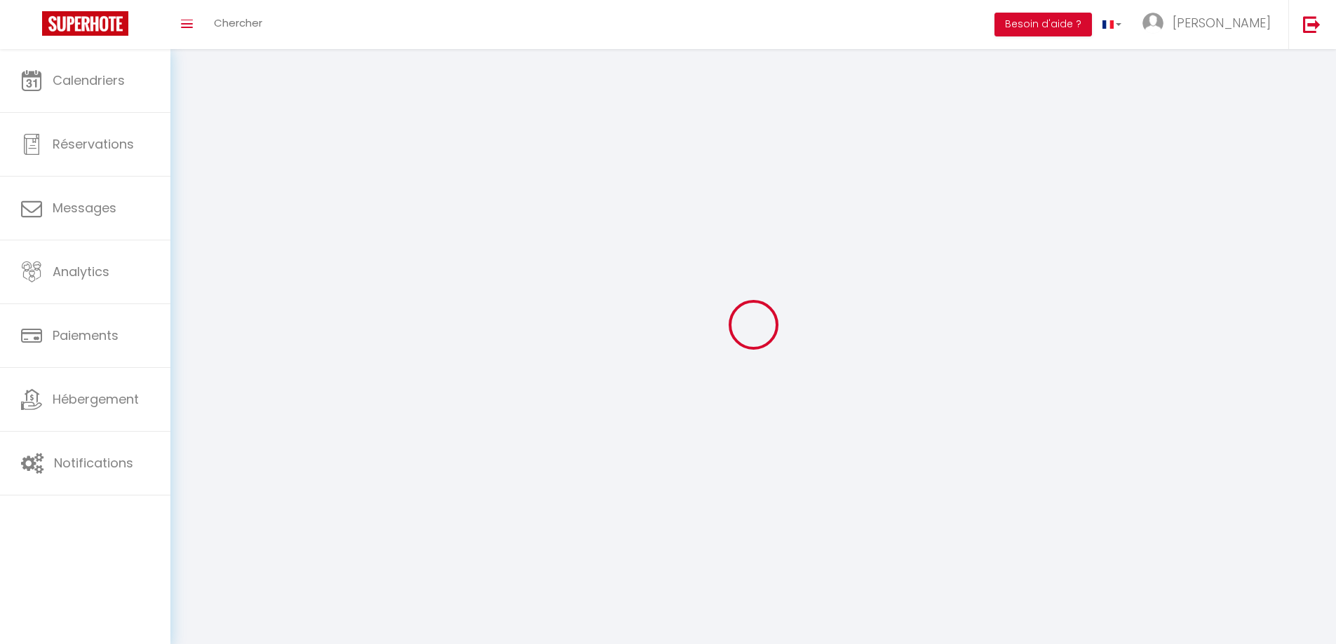
type input "frouzins"
type input "aM9G73qQDjxoC2rcJwOxKhATf"
type input "9bOZ5V9lHdWF1GINgUjt3Kv66"
type input "[URL][DOMAIN_NAME]"
select select "1"
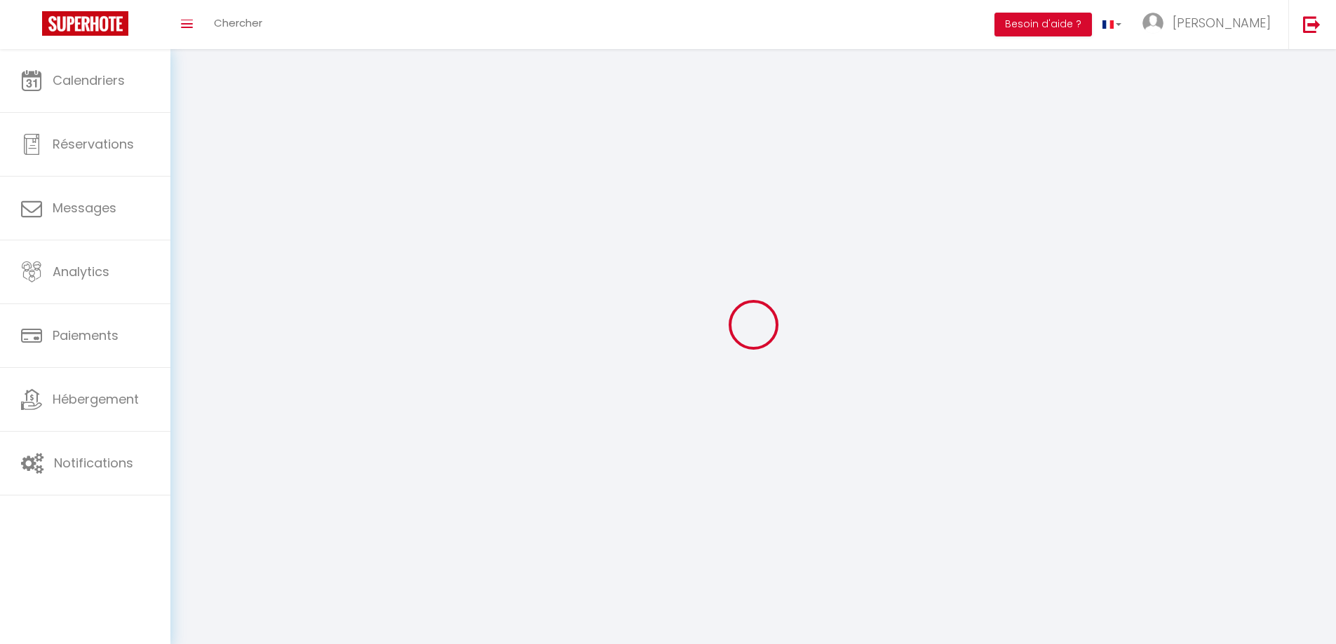
select select "28"
select select "fr"
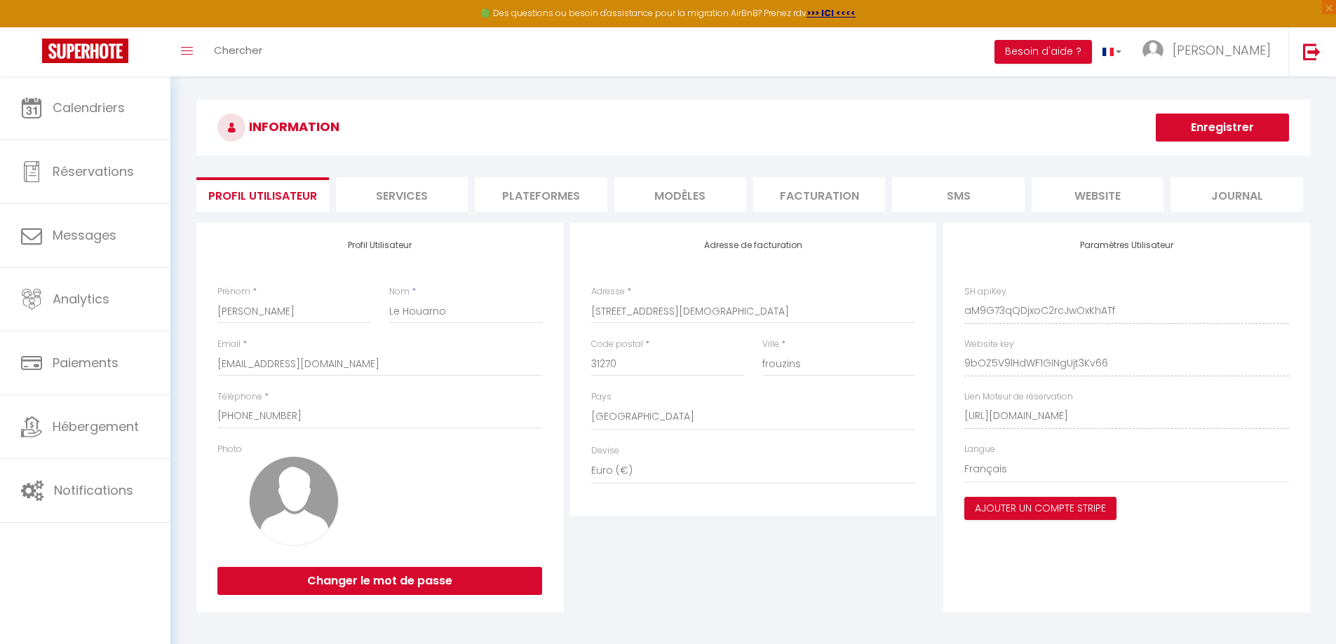
scroll to position [70, 0]
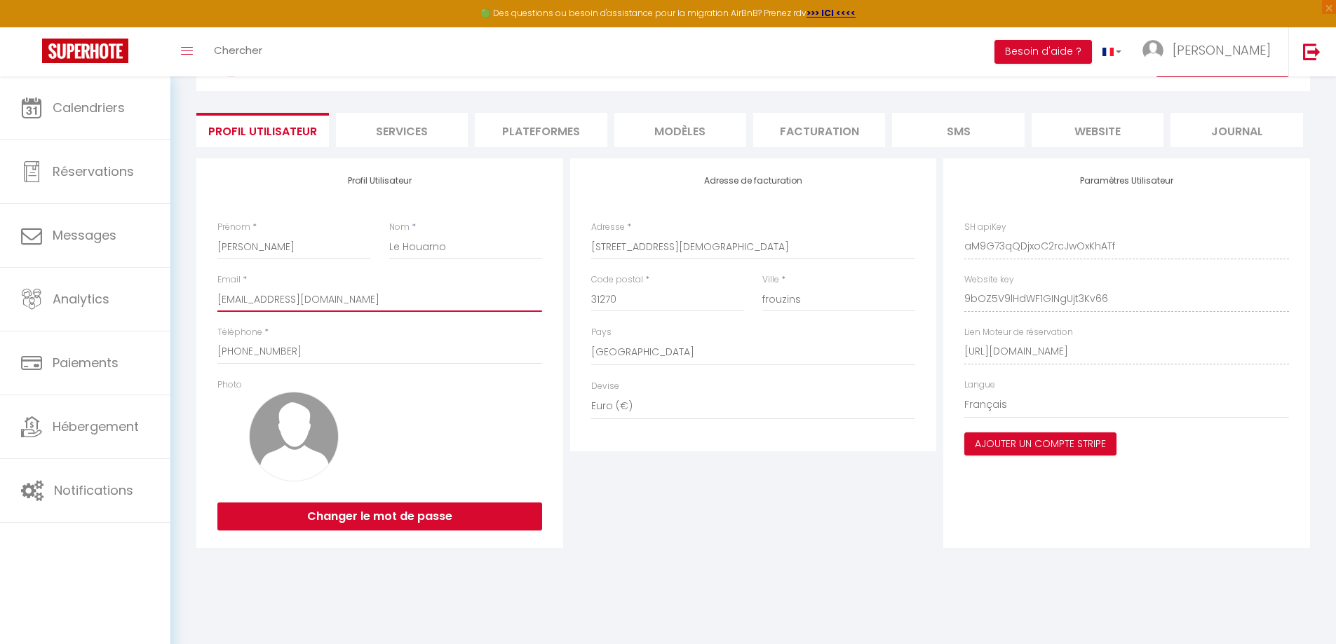
drag, startPoint x: 305, startPoint y: 297, endPoint x: 212, endPoint y: 305, distance: 93.6
click at [212, 305] on div "Profil Utilisateur Prénom * Pierre Nom * Le Houarno Email * contact@lplh.info T…" at bounding box center [379, 353] width 367 height 390
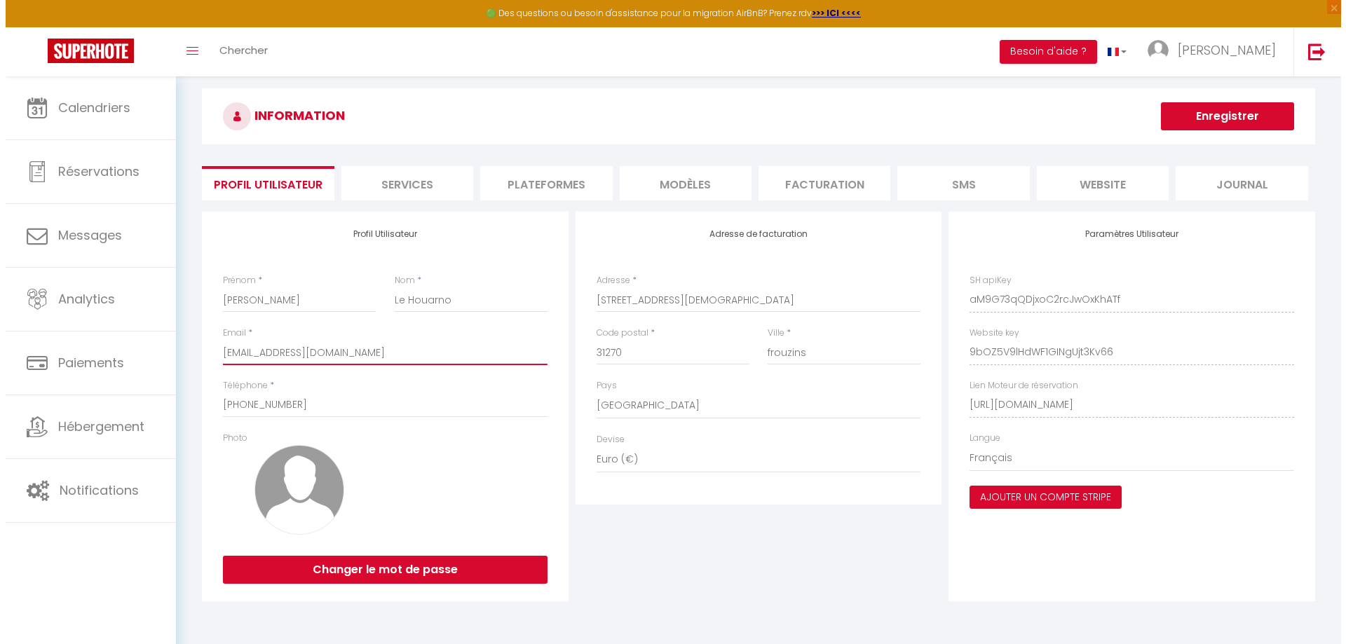
scroll to position [0, 0]
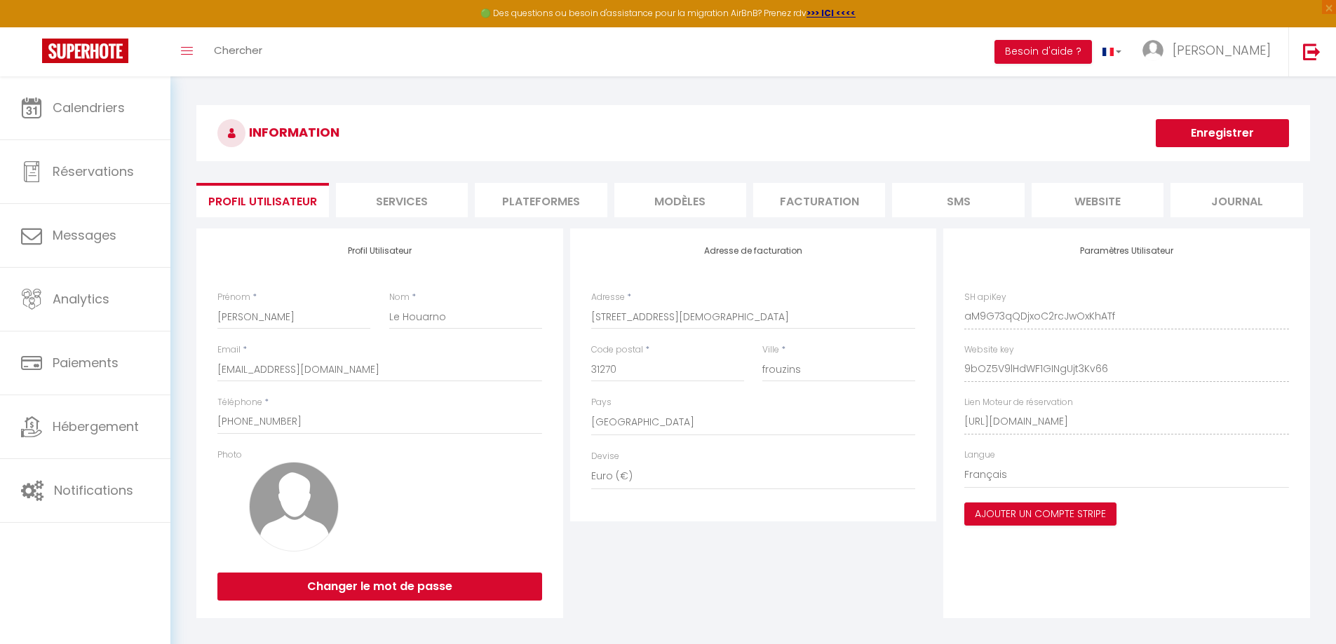
click at [537, 196] on li "Plateformes" at bounding box center [541, 200] width 132 height 34
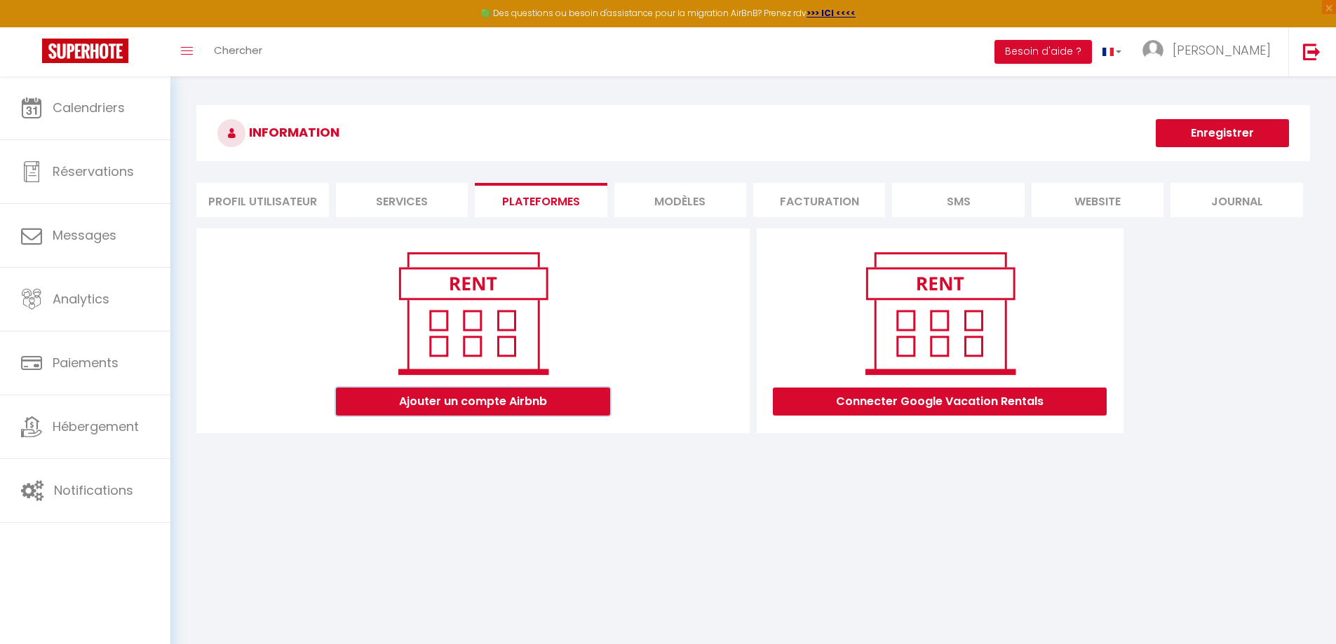
click at [473, 396] on button "Ajouter un compte Airbnb" at bounding box center [473, 402] width 274 height 28
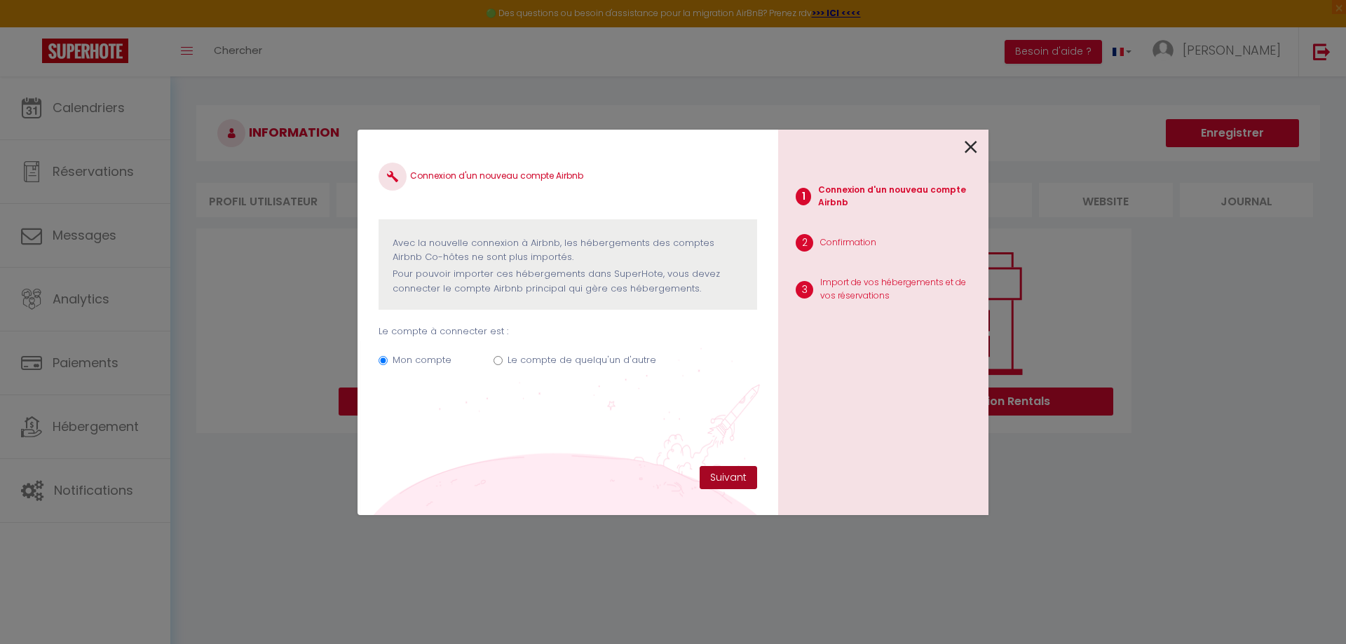
click at [733, 485] on button "Suivant" at bounding box center [728, 478] width 57 height 24
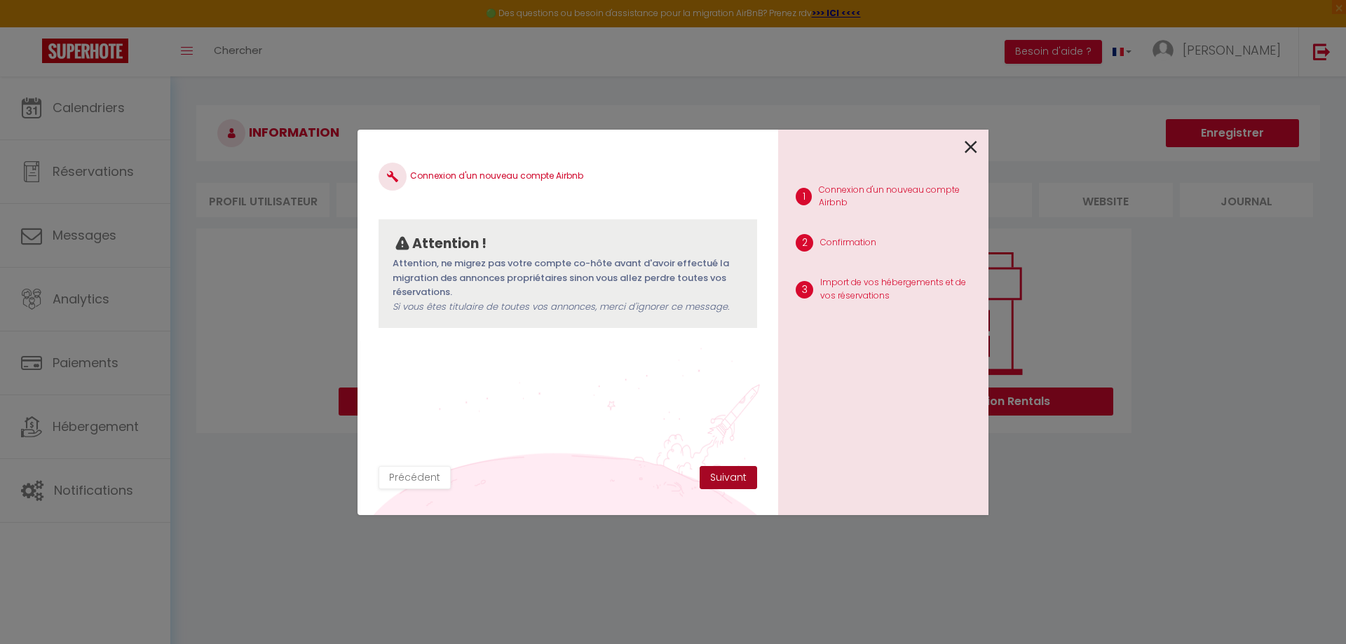
click at [716, 480] on button "Suivant" at bounding box center [728, 478] width 57 height 24
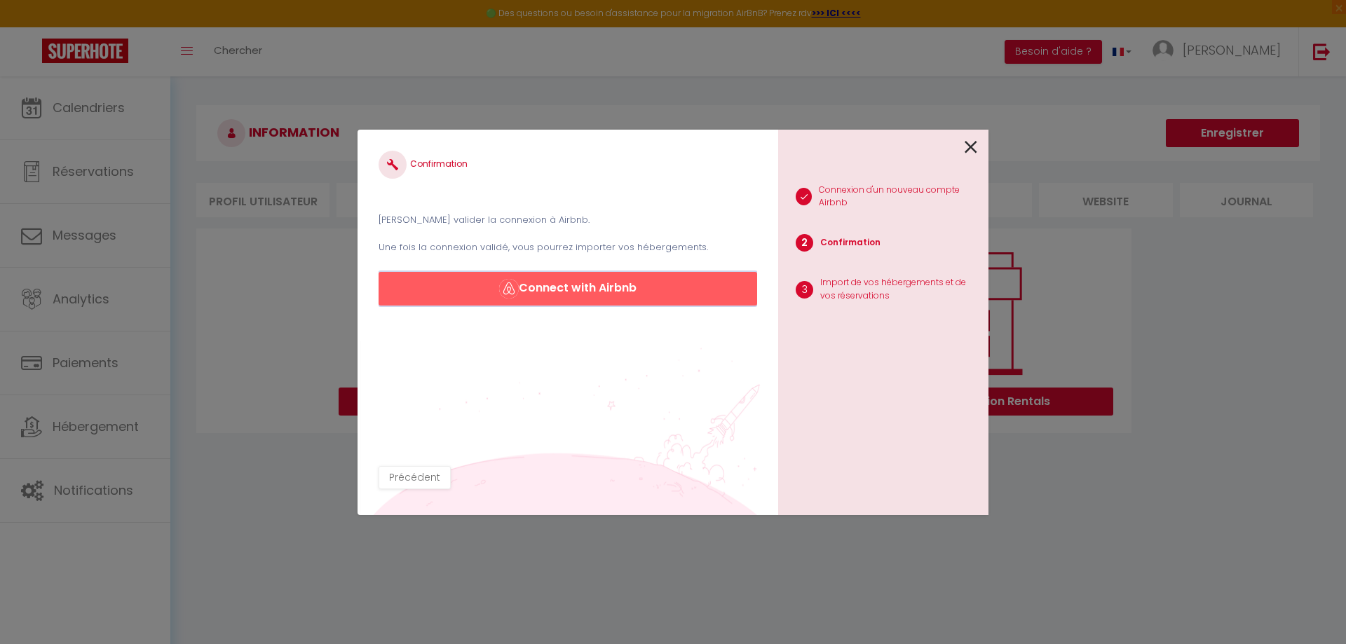
click at [557, 295] on button "Connect with Airbnb" at bounding box center [568, 289] width 379 height 34
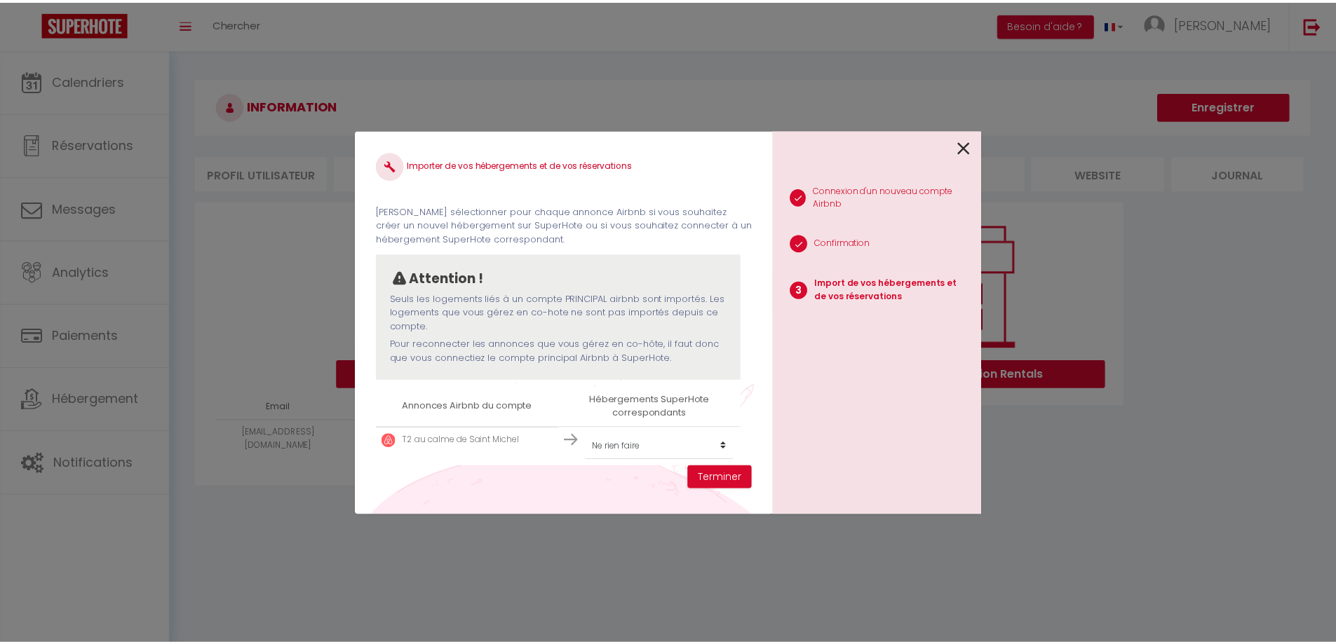
scroll to position [21, 0]
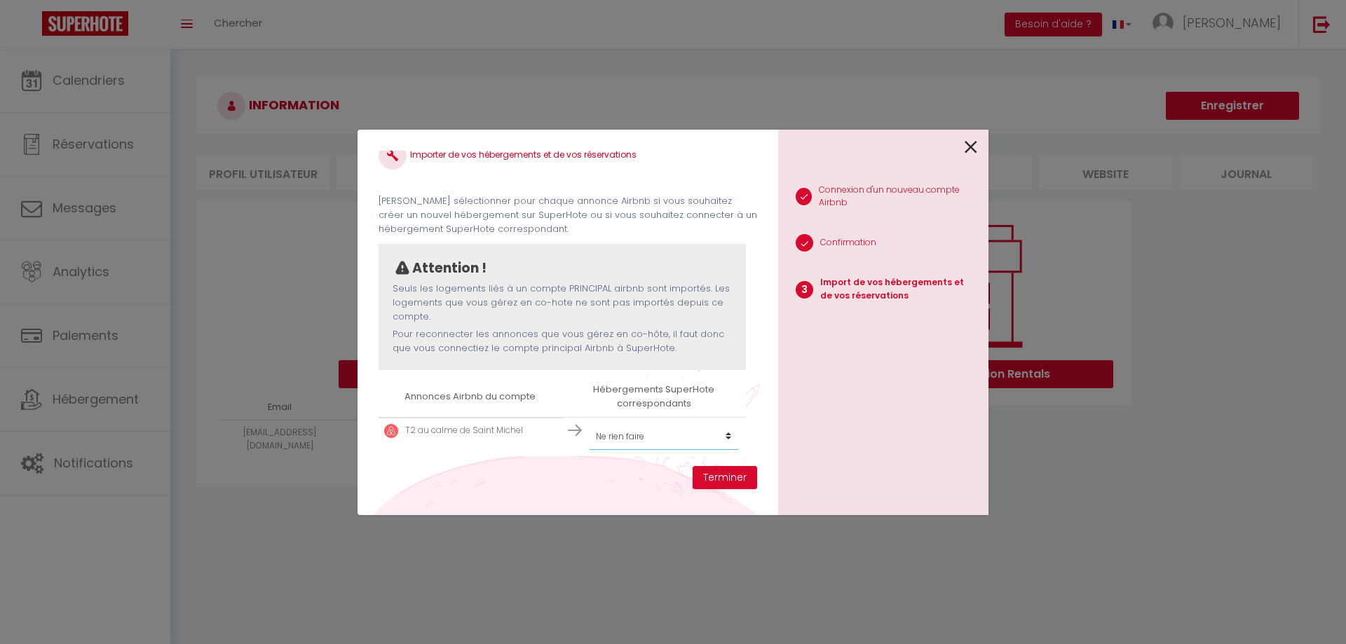
click at [613, 434] on select "Créer un nouvel hébergement Ne rien faire" at bounding box center [664, 436] width 150 height 27
click at [630, 430] on select "Créer un nouvel hébergement Ne rien faire" at bounding box center [664, 436] width 150 height 27
select select "create_new"
click at [589, 423] on select "Créer un nouvel hébergement Ne rien faire" at bounding box center [664, 436] width 150 height 27
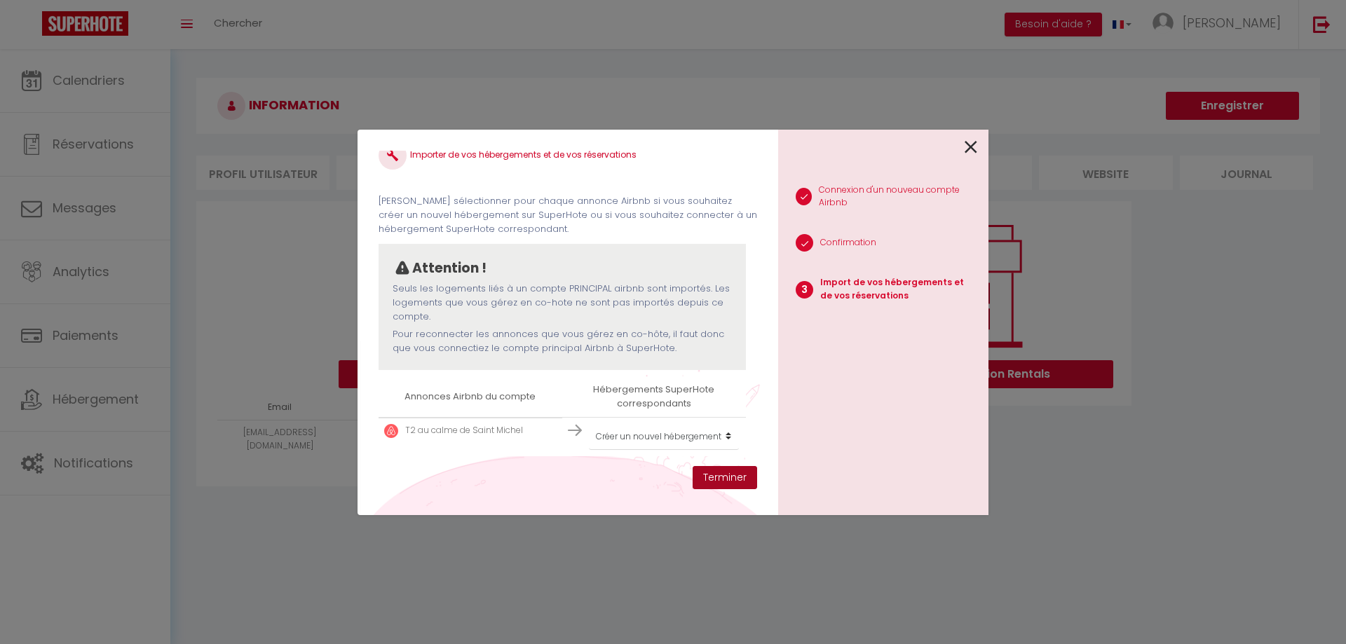
click at [711, 482] on button "Terminer" at bounding box center [725, 478] width 64 height 24
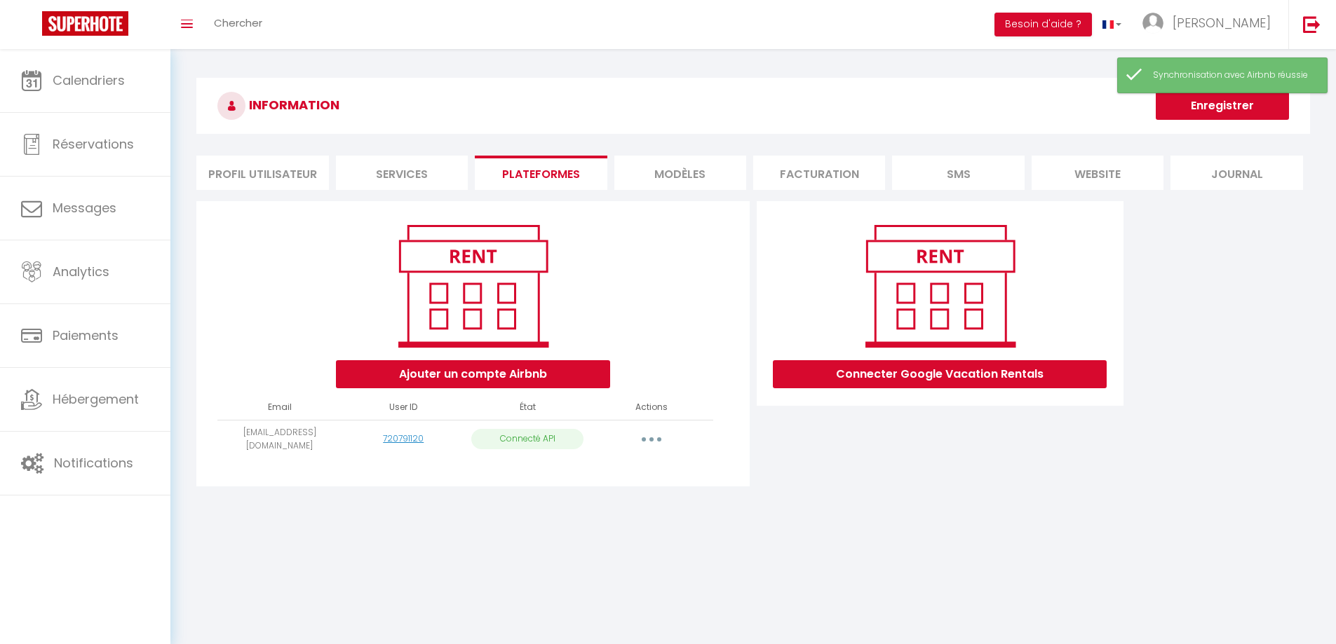
click at [649, 437] on icon "button" at bounding box center [651, 439] width 4 height 4
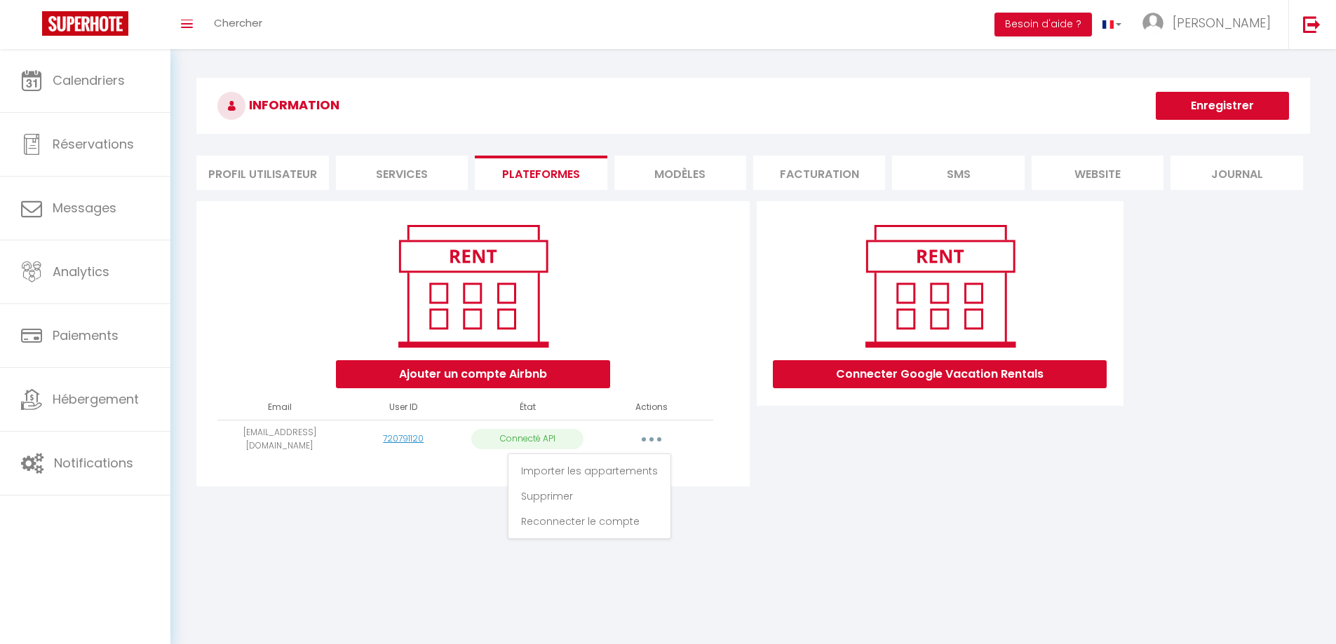
click at [753, 473] on div "Connecter Google Vacation Rentals" at bounding box center [940, 348] width 374 height 294
click at [661, 174] on li "MODÈLES" at bounding box center [680, 173] width 132 height 34
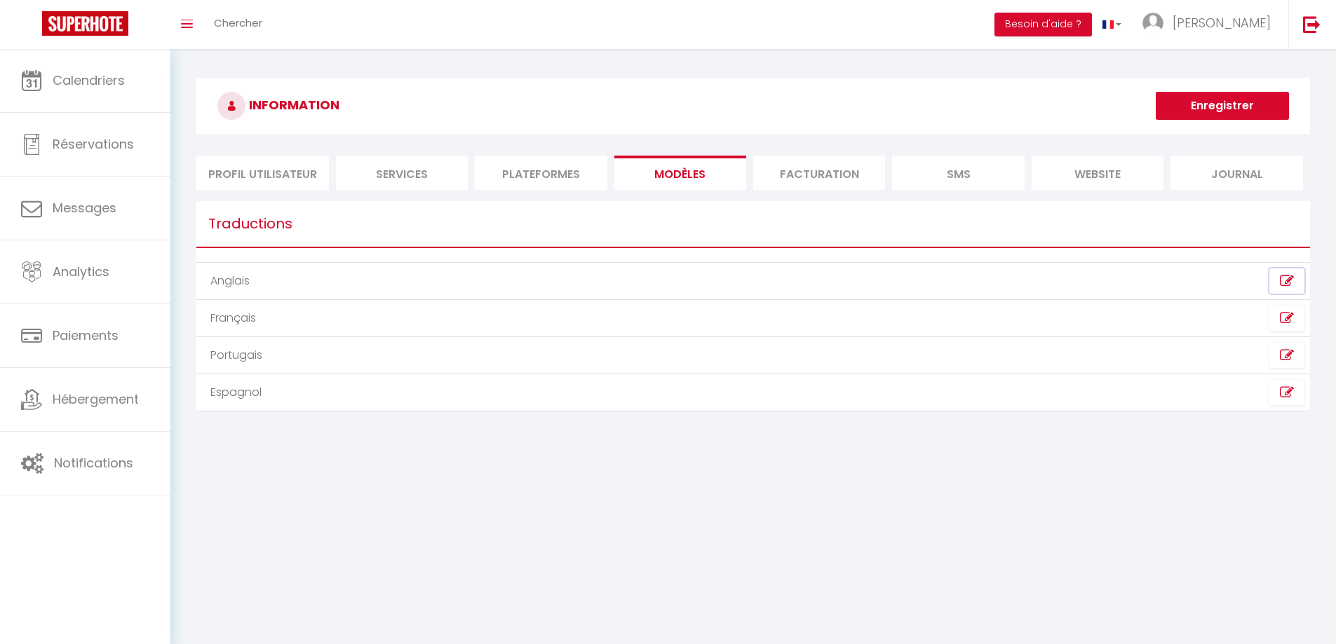
click at [1284, 273] on link at bounding box center [1286, 281] width 35 height 25
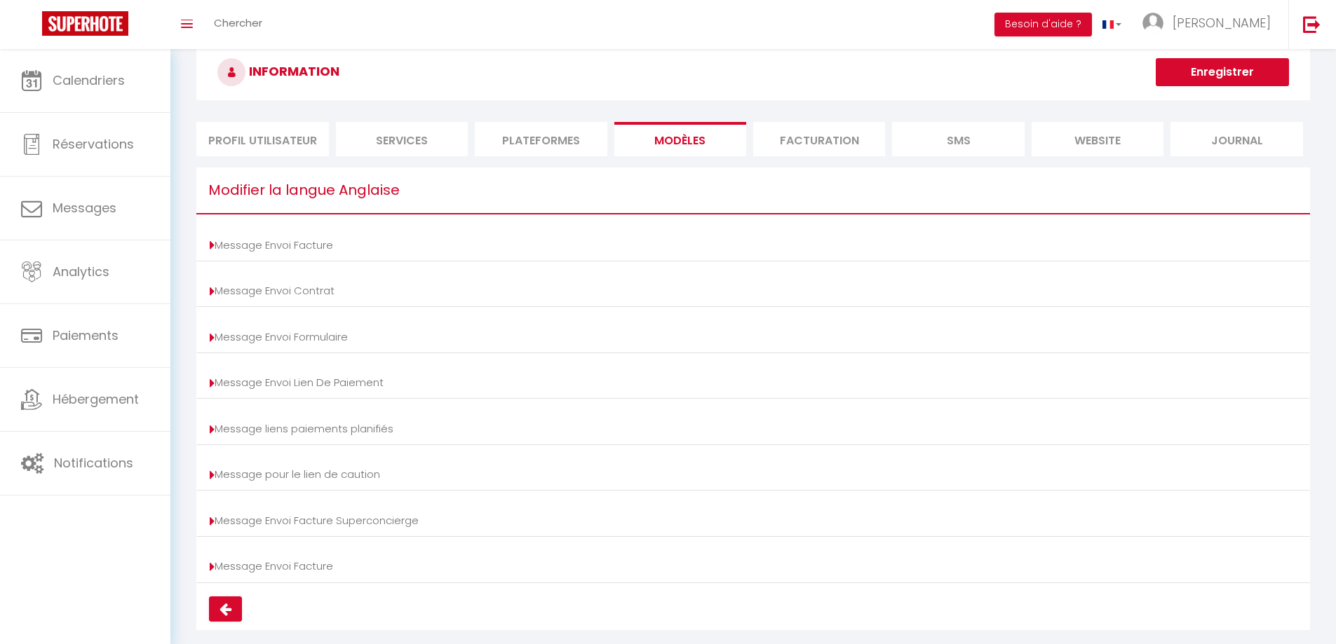
scroll to position [59, 0]
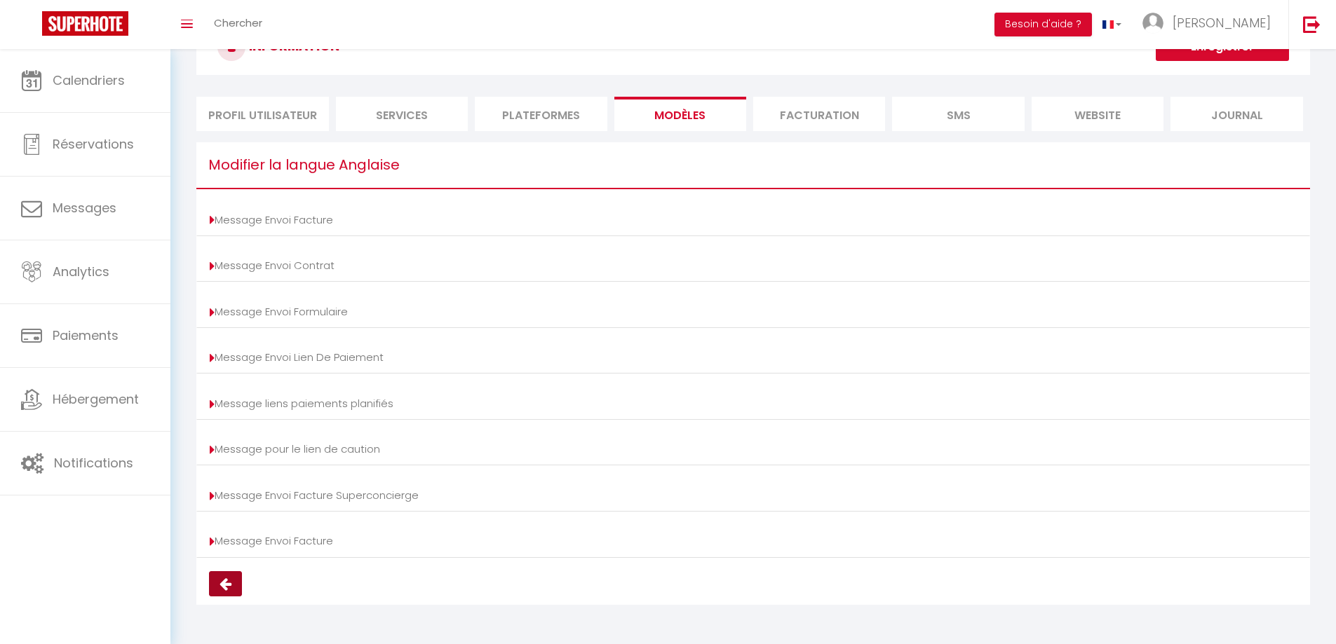
click at [226, 590] on icon at bounding box center [225, 584] width 12 height 14
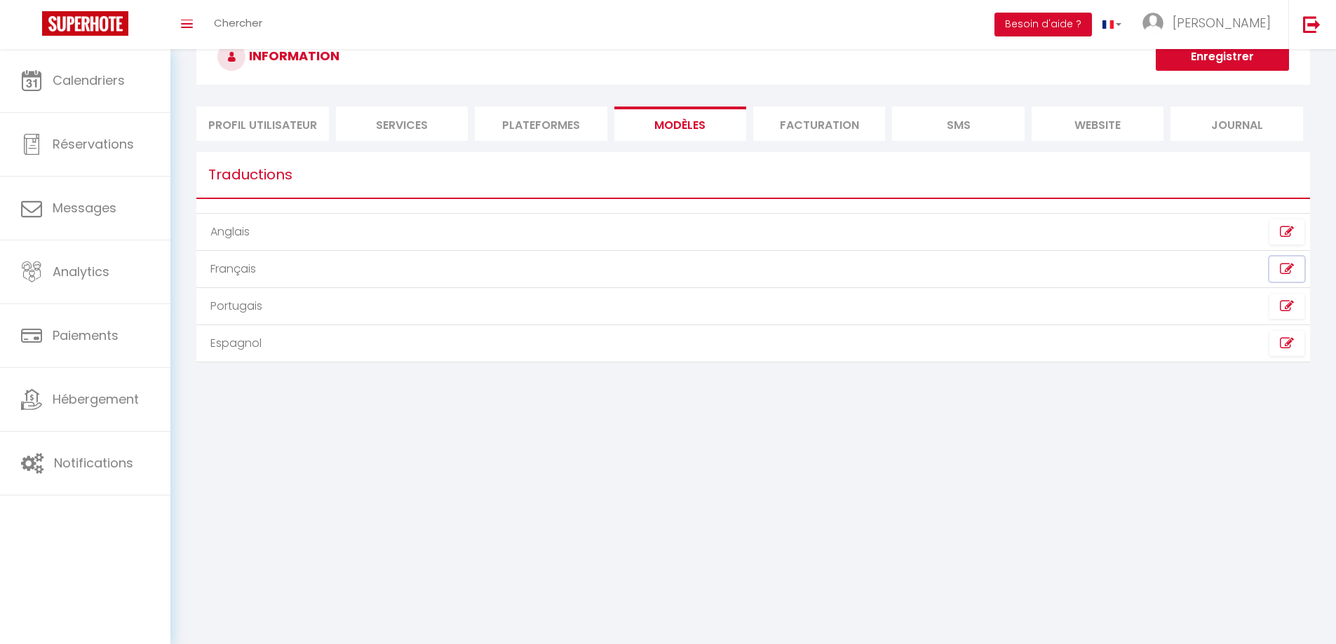
click at [1283, 266] on icon at bounding box center [1286, 269] width 14 height 14
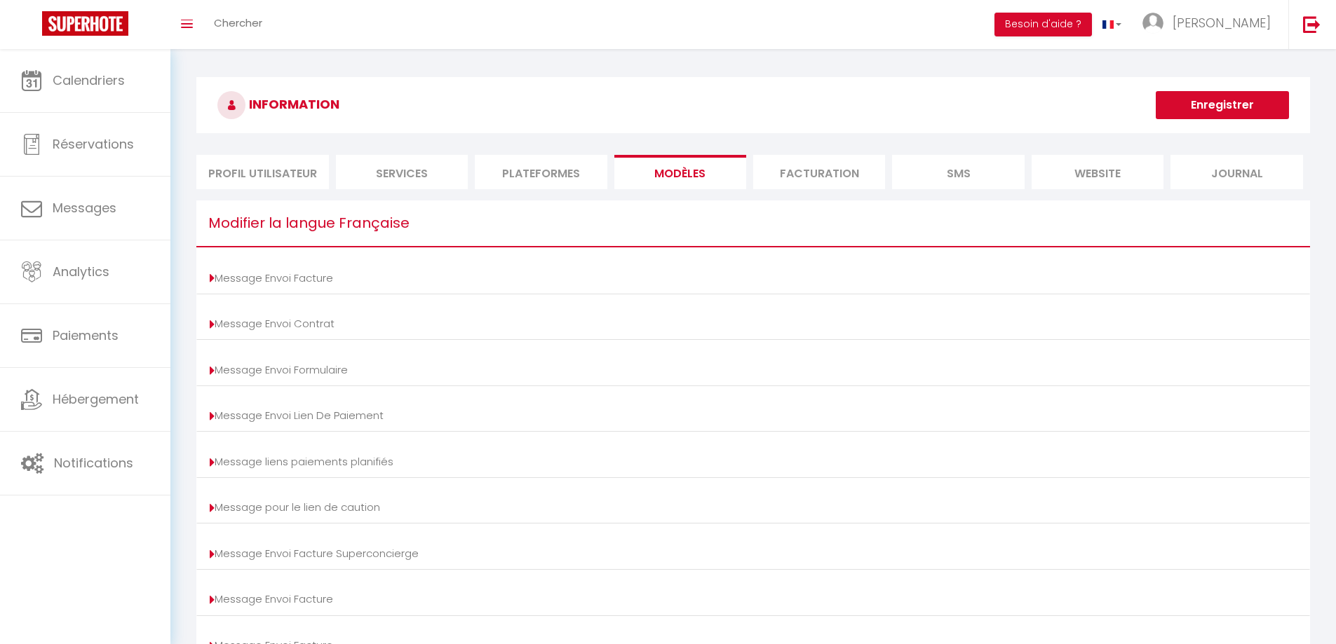
scroll to position [0, 0]
click at [957, 170] on li "SMS" at bounding box center [958, 173] width 132 height 34
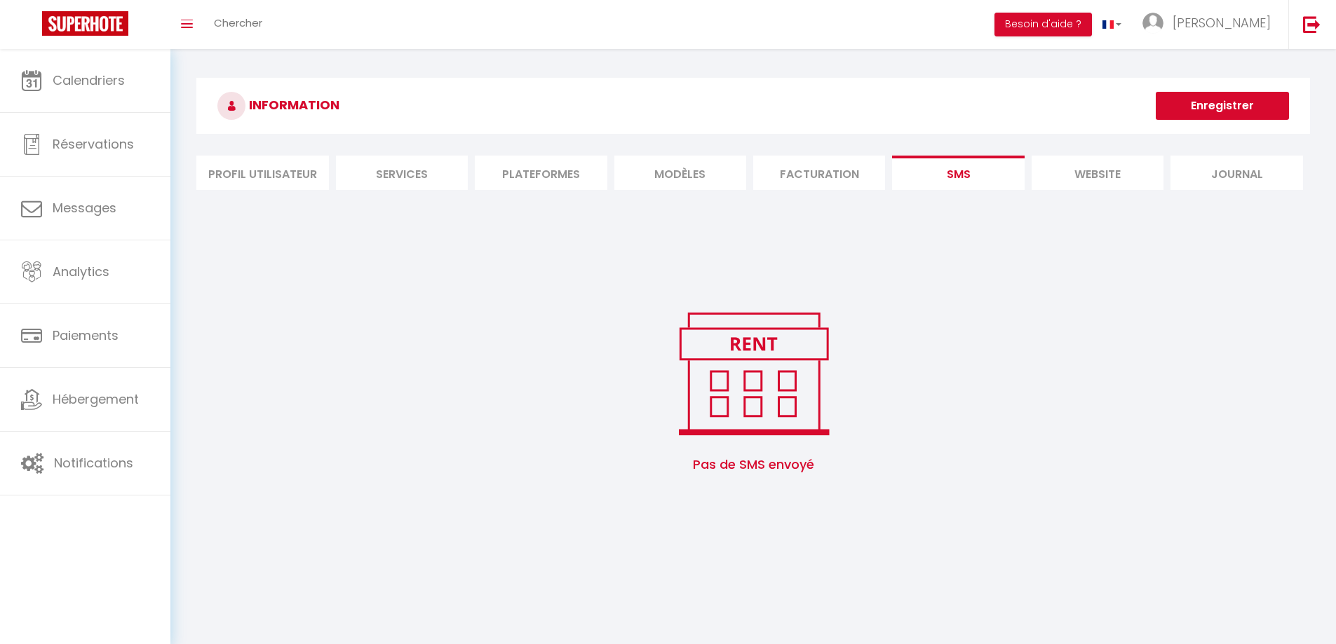
click at [1078, 172] on li "website" at bounding box center [1097, 173] width 132 height 34
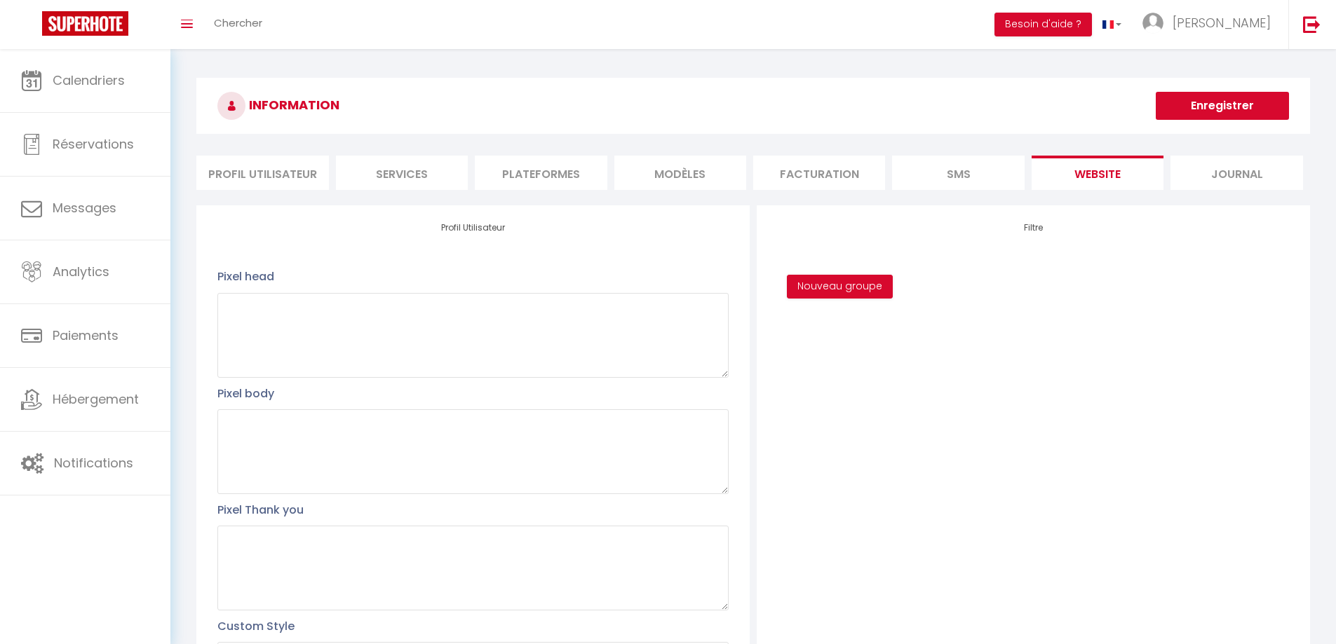
click at [1222, 184] on li "Journal" at bounding box center [1236, 173] width 132 height 34
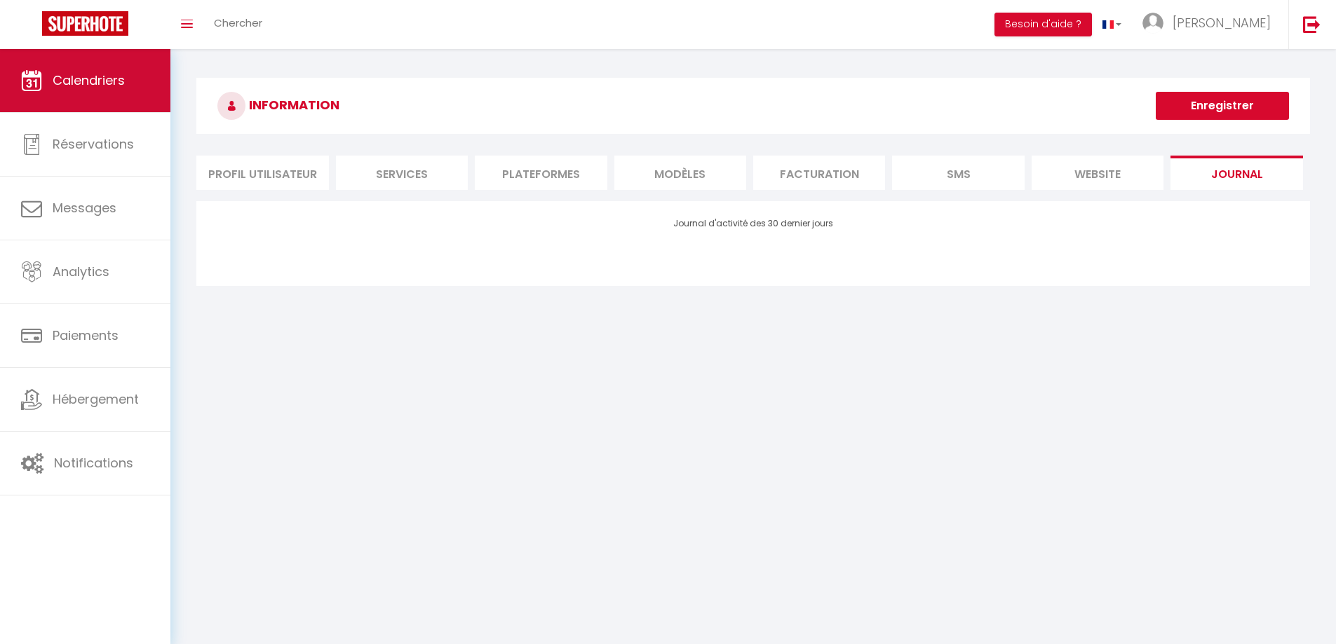
click at [88, 102] on link "Calendriers" at bounding box center [85, 80] width 170 height 63
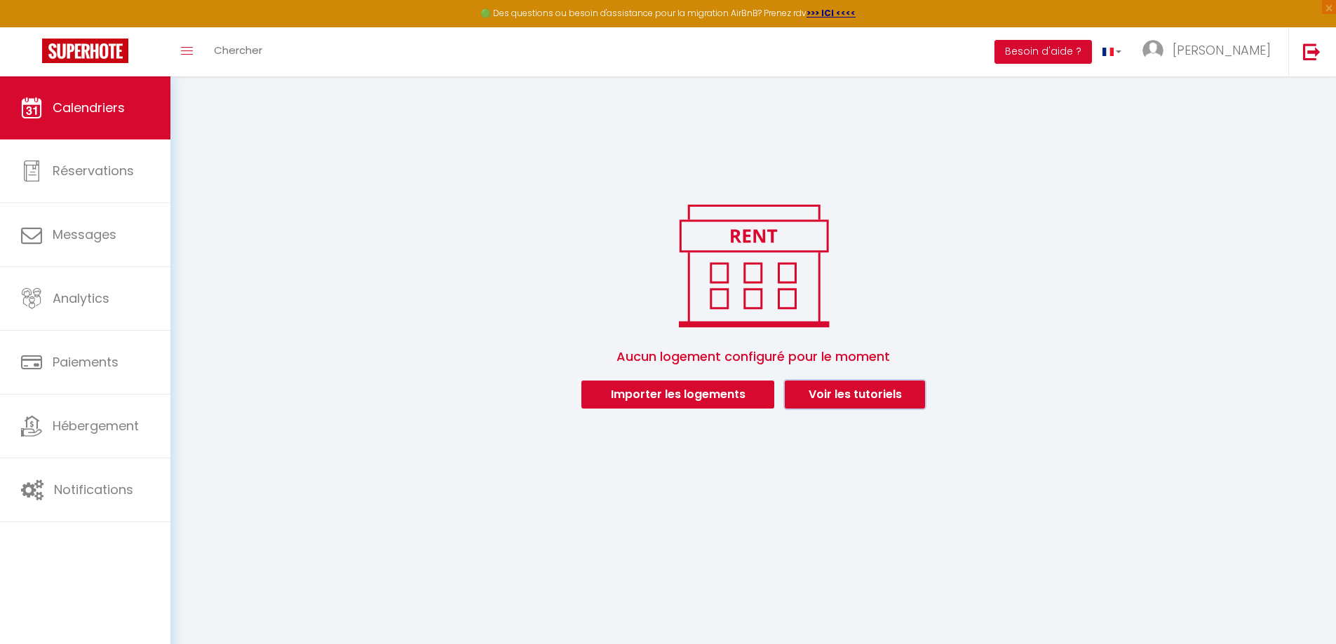
click at [869, 394] on link "Voir les tutoriels" at bounding box center [854, 395] width 140 height 28
click at [630, 400] on button "Importer les logements" at bounding box center [677, 395] width 193 height 28
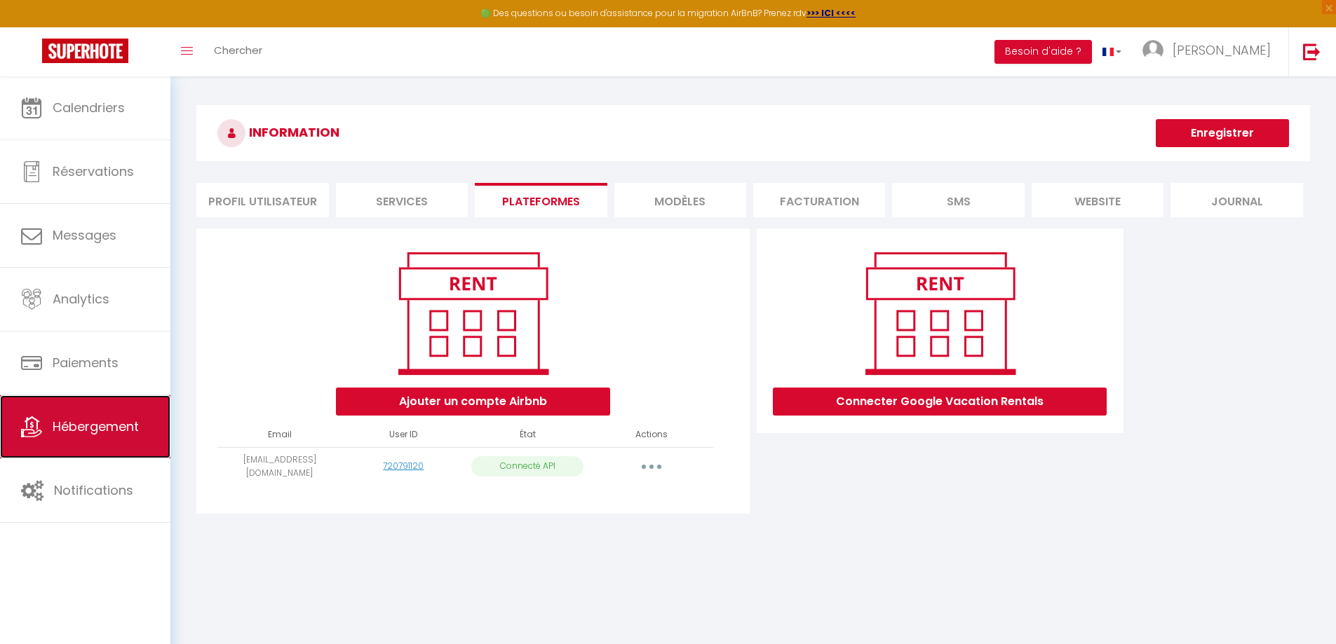
click at [62, 429] on span "Hébergement" at bounding box center [96, 427] width 86 height 18
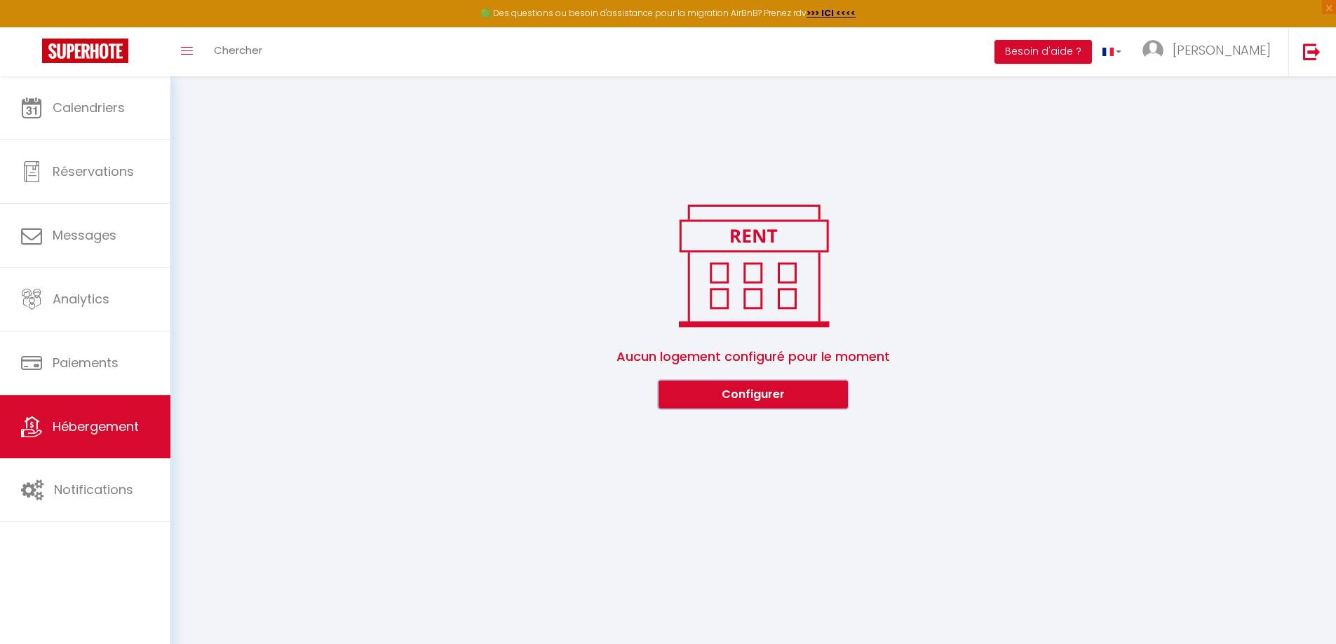
click at [731, 392] on button "Configurer" at bounding box center [752, 395] width 189 height 28
